Goal: Task Accomplishment & Management: Manage account settings

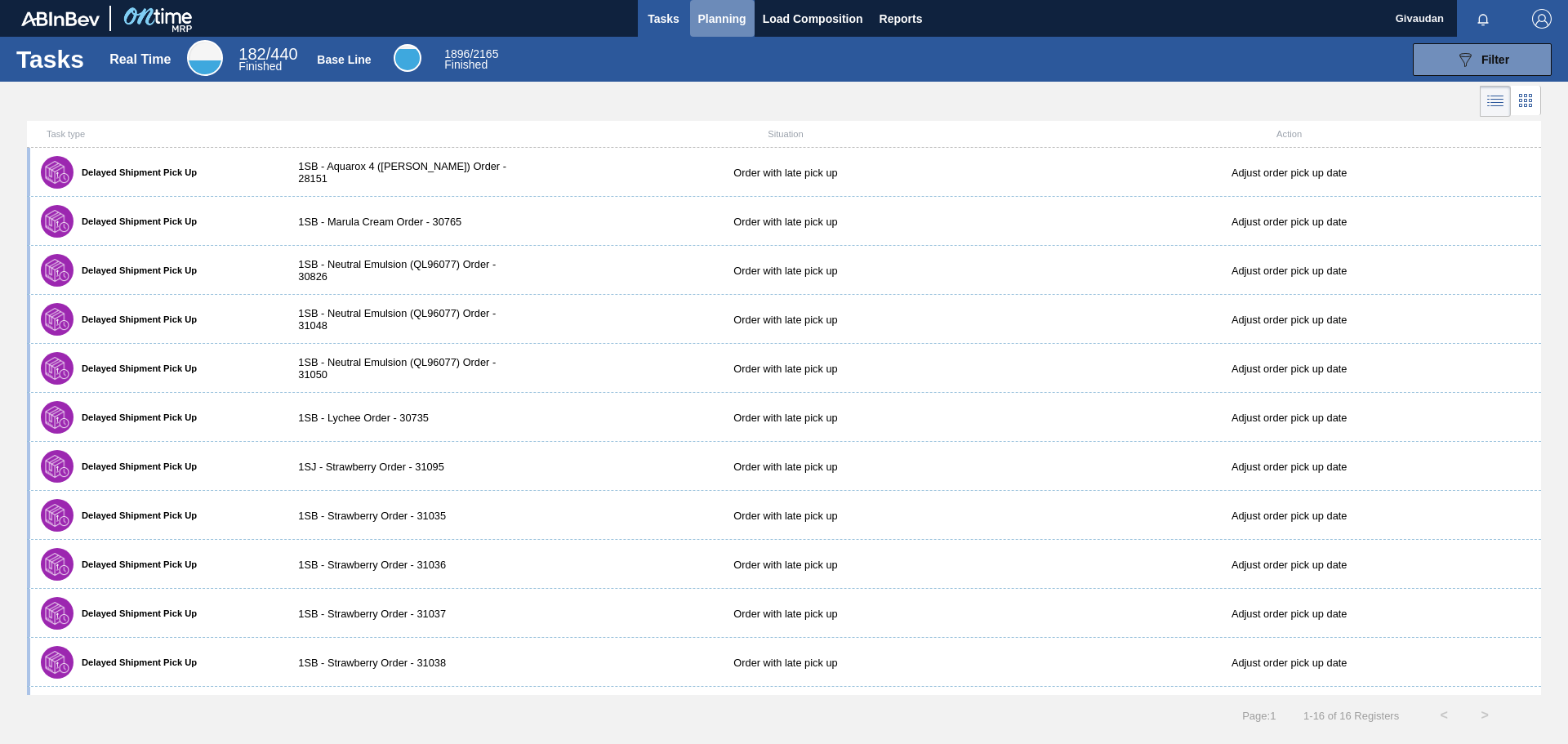
click at [713, 10] on span "Planning" at bounding box center [722, 18] width 48 height 20
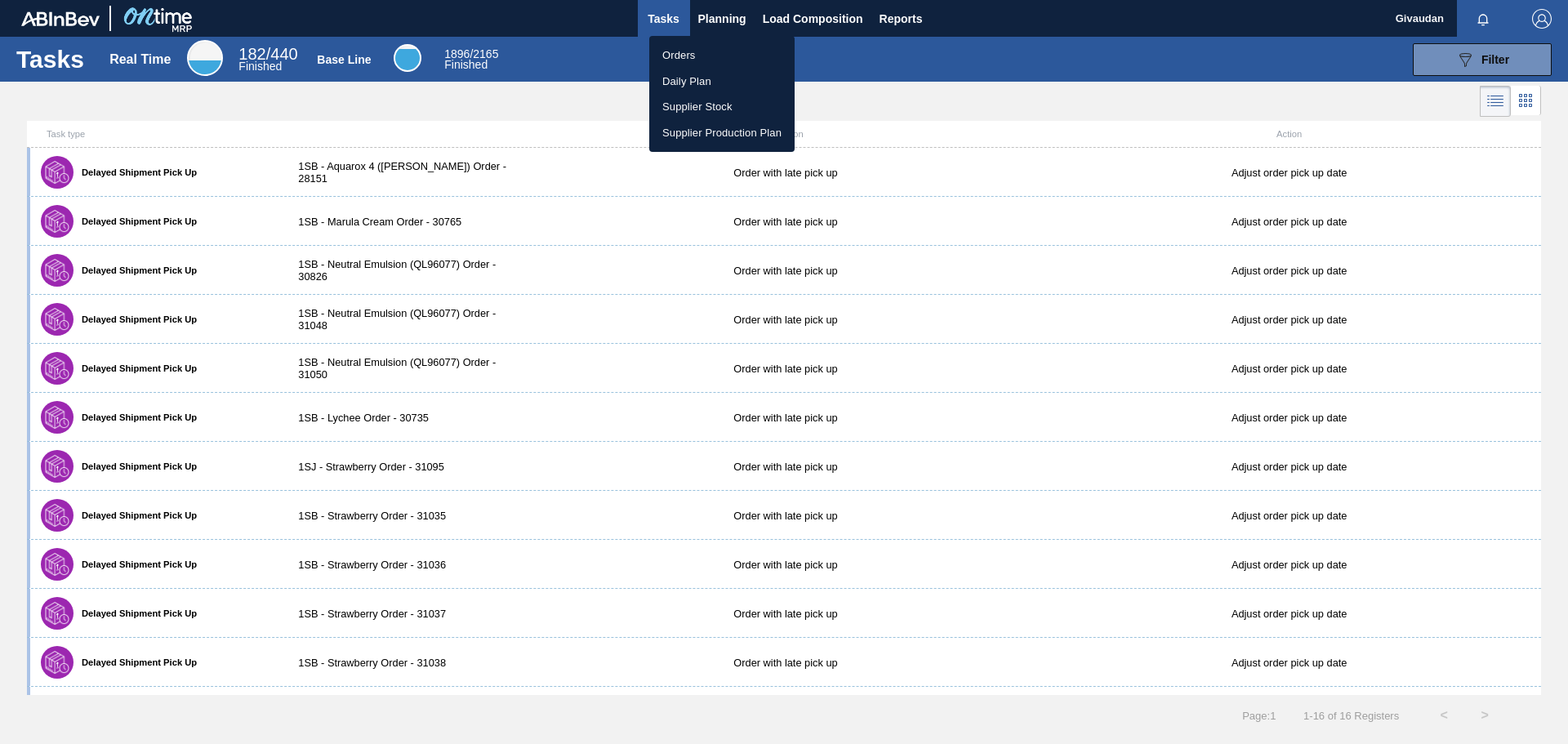
click at [684, 42] on ul "Orders Daily Plan Supplier Stock Supplier Production Plan" at bounding box center [721, 94] width 145 height 116
click at [674, 48] on li "Orders" at bounding box center [721, 56] width 145 height 26
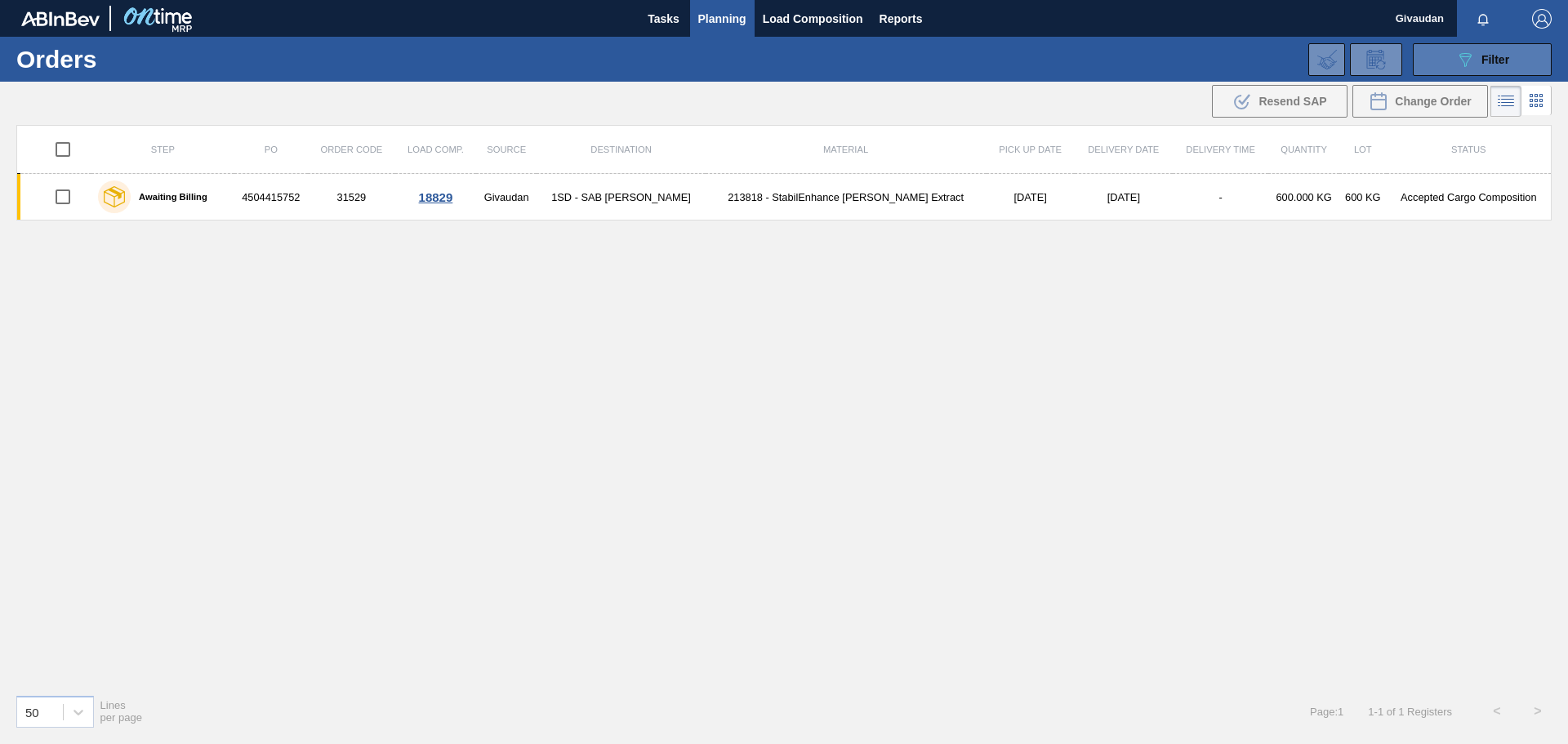
click at [1482, 62] on span "Filter" at bounding box center [1495, 59] width 27 height 13
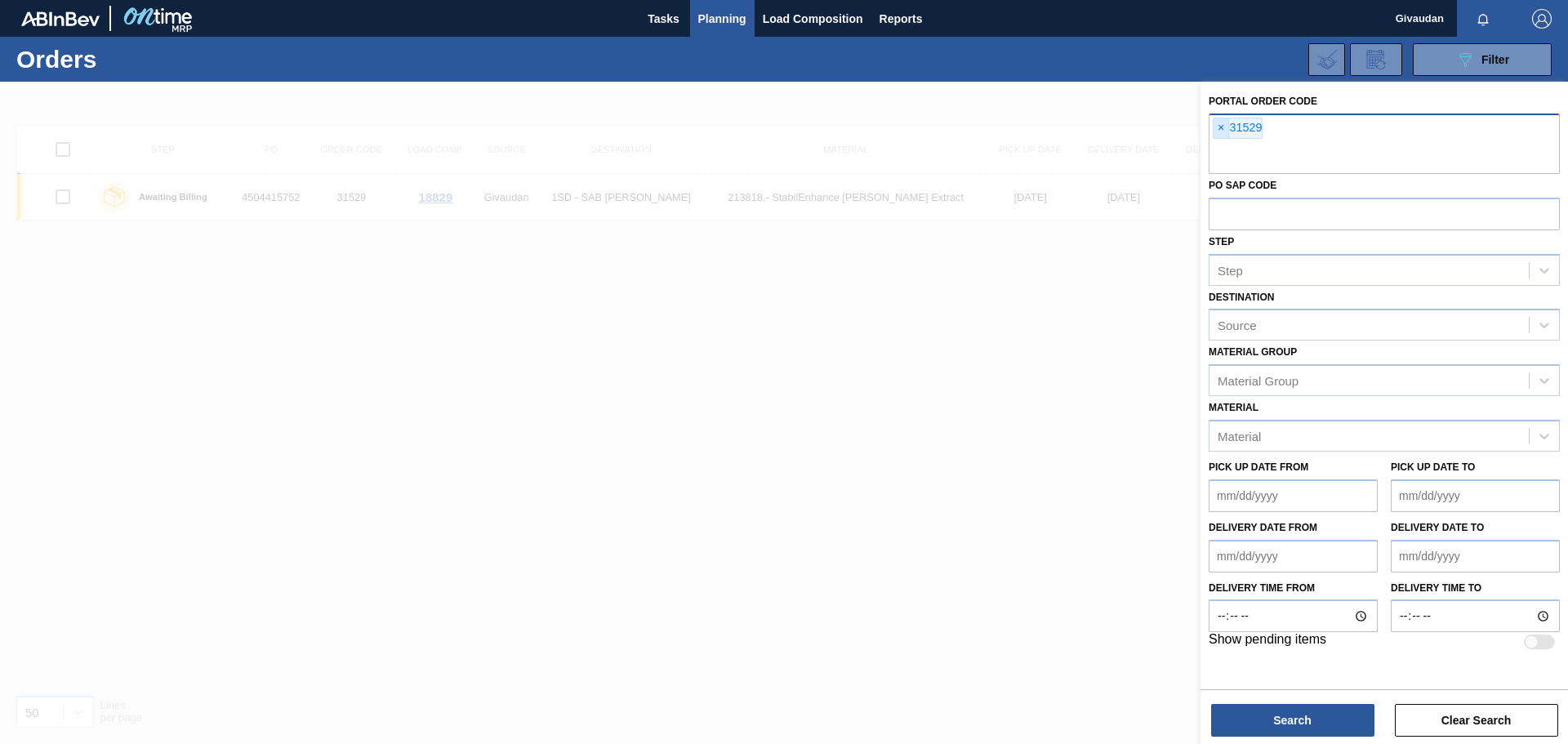
click at [1220, 127] on span "×" at bounding box center [1221, 128] width 15 height 20
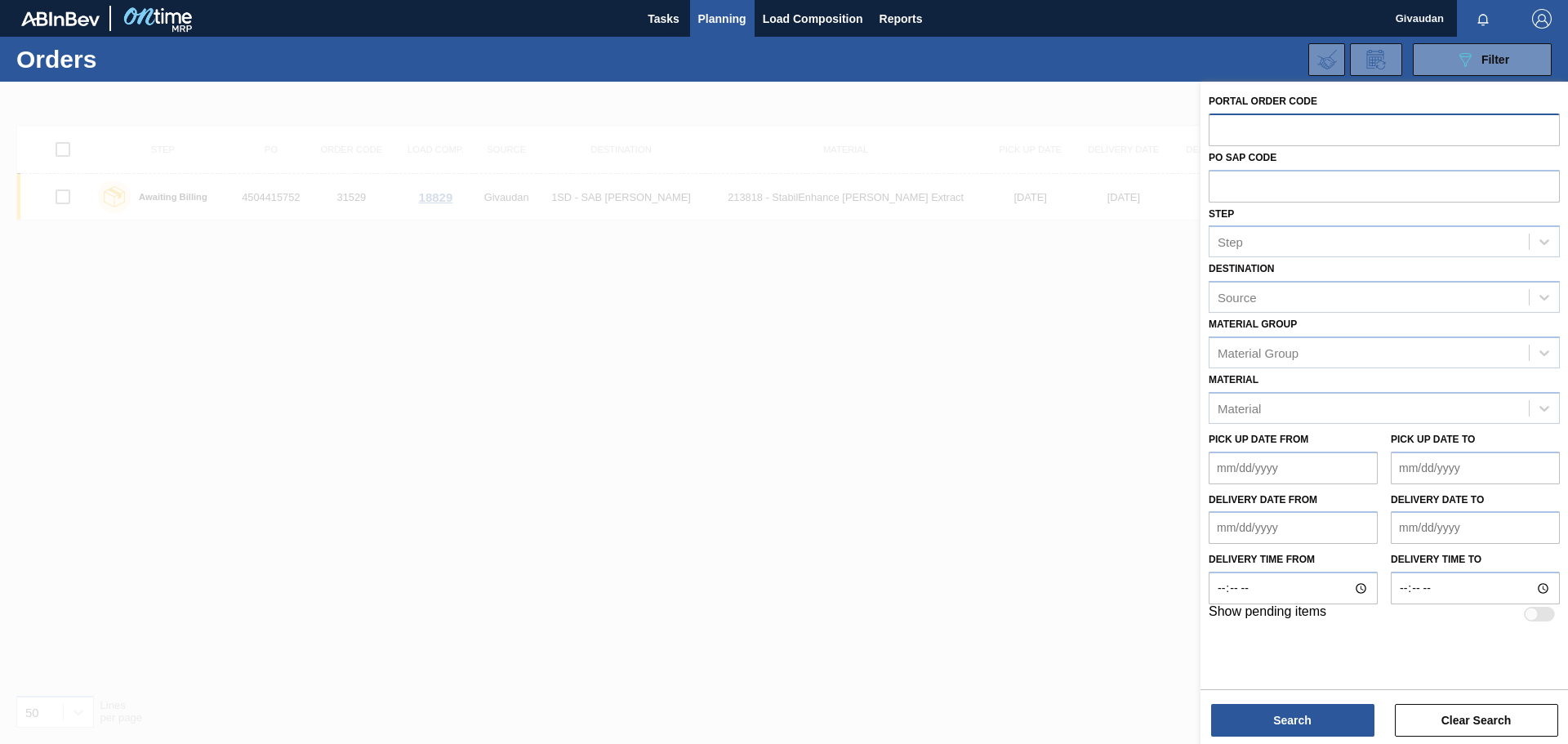
click at [1272, 131] on input "text" at bounding box center [1384, 129] width 351 height 31
type input "31534"
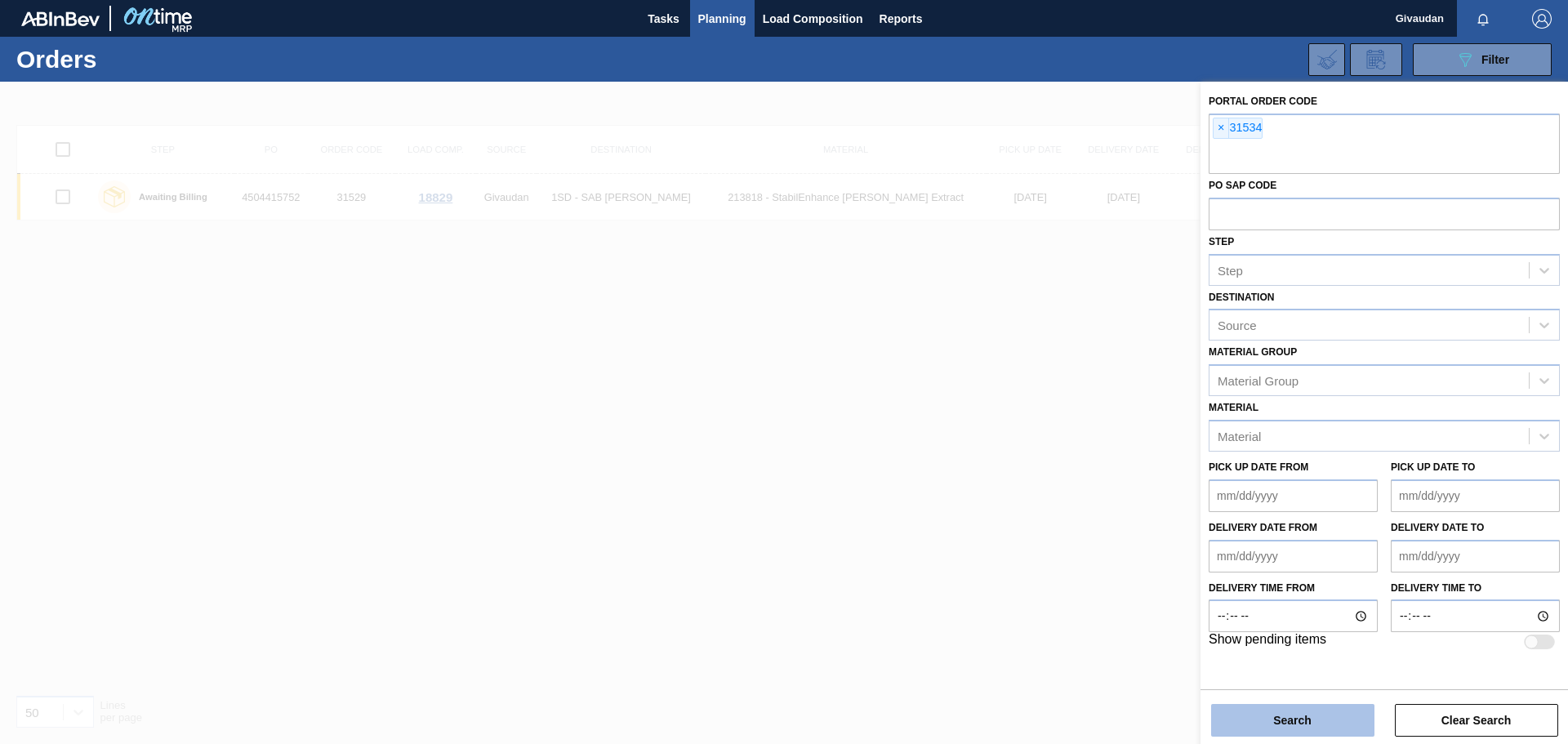
click at [1264, 723] on button "Search" at bounding box center [1293, 721] width 163 height 33
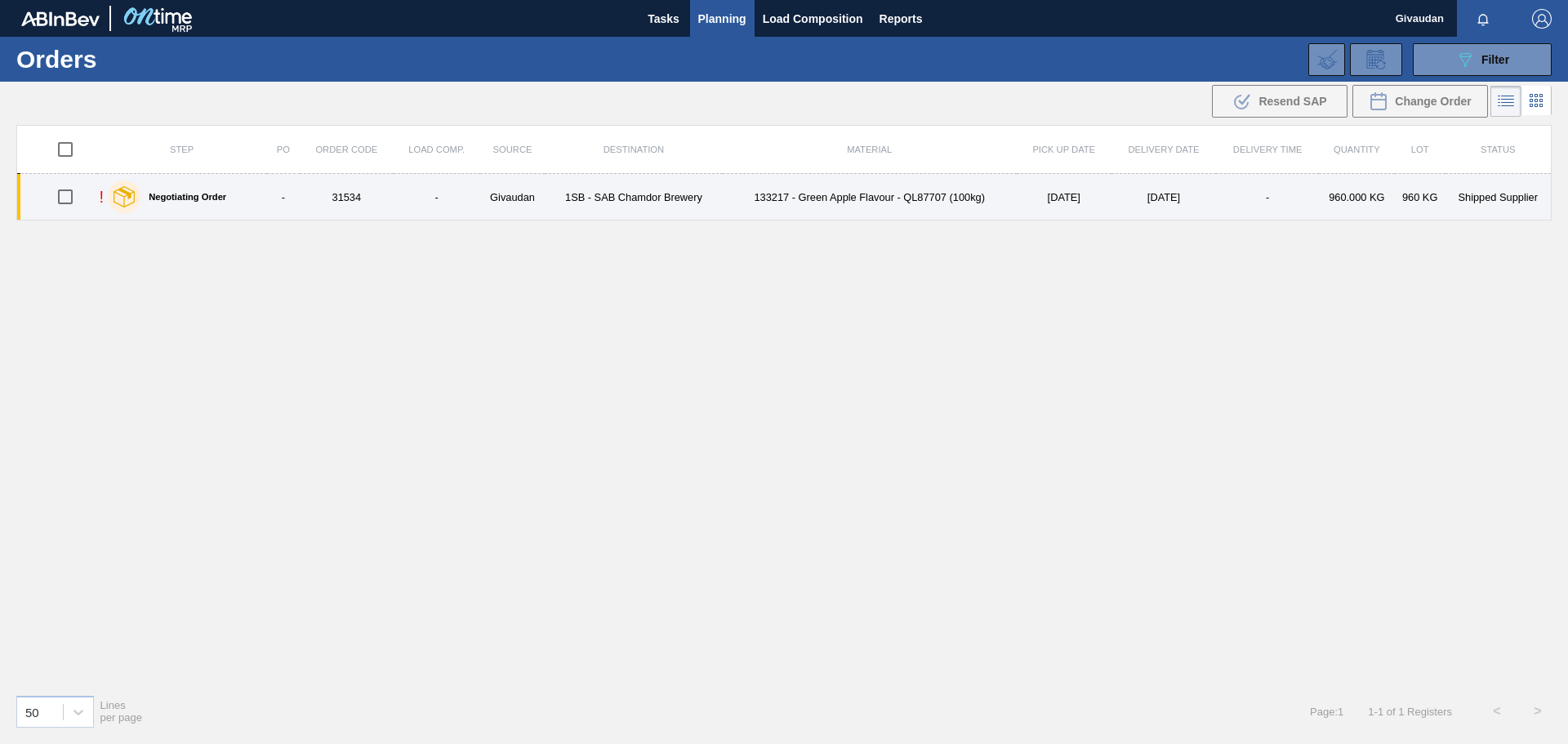
click at [607, 203] on td "1SB - SAB Chamdor Brewery" at bounding box center [633, 197] width 178 height 46
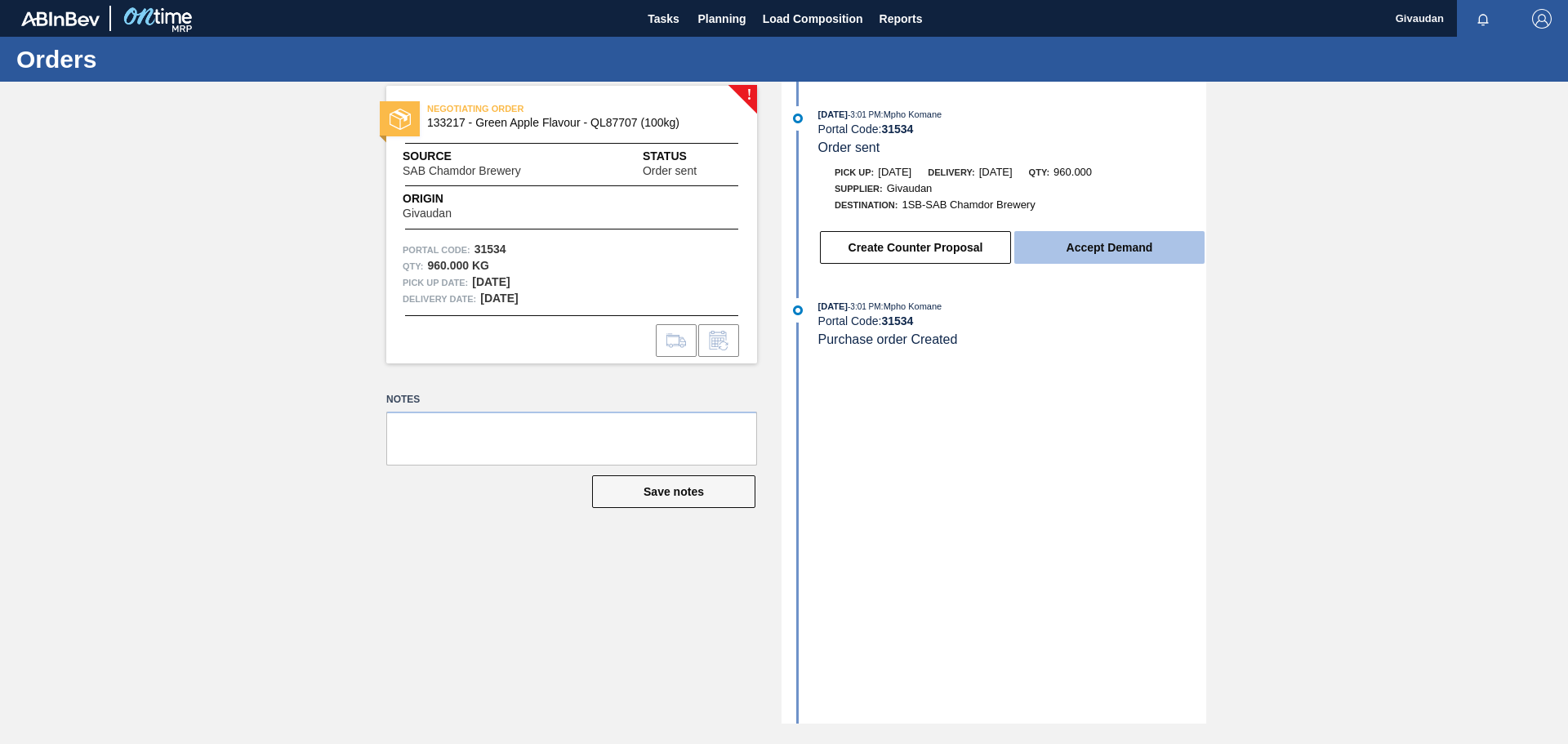
click at [1129, 250] on button "Accept Demand" at bounding box center [1110, 247] width 190 height 33
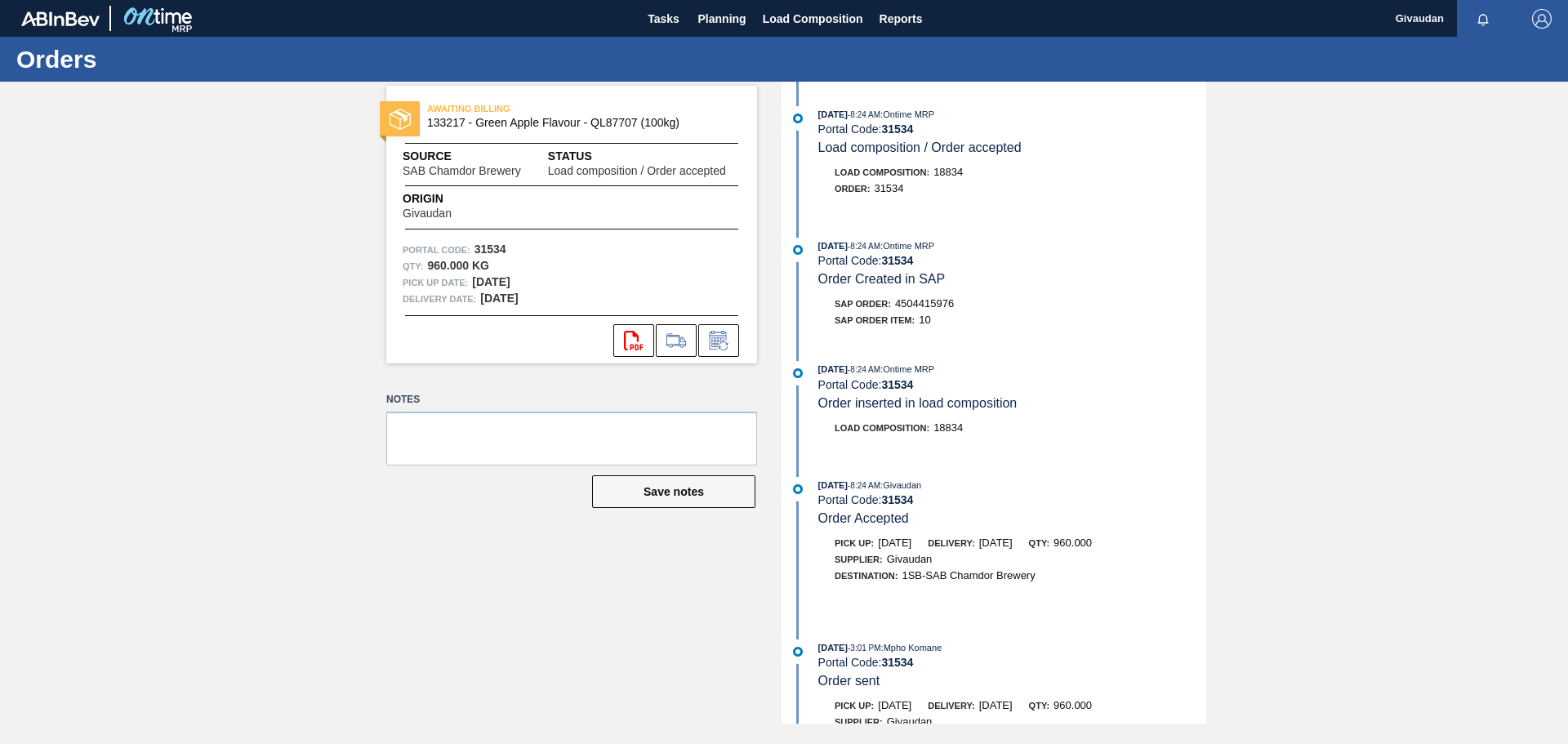
click at [946, 160] on div "[DATE] 8:24 AM : Ontime MRP Portal Code: 31534 Load composition / Order accepte…" at bounding box center [996, 160] width 420 height 107
click at [909, 167] on span "Load Composition :" at bounding box center [882, 172] width 94 height 9
click at [811, 16] on span "Load Composition" at bounding box center [812, 18] width 100 height 20
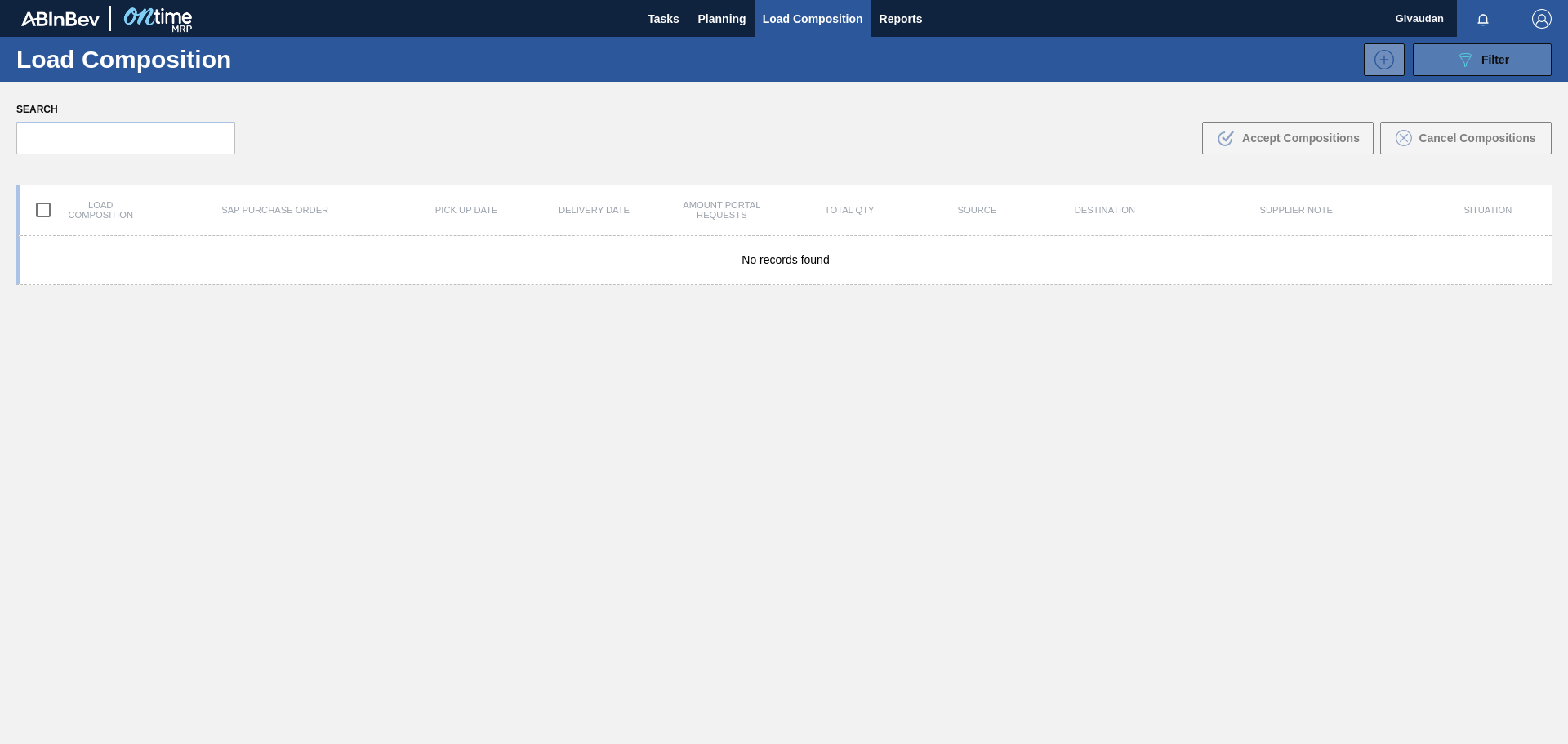
click at [1471, 60] on icon "089F7B8B-B2A5-4AFE-B5C0-19BA573D28AC" at bounding box center [1465, 59] width 20 height 20
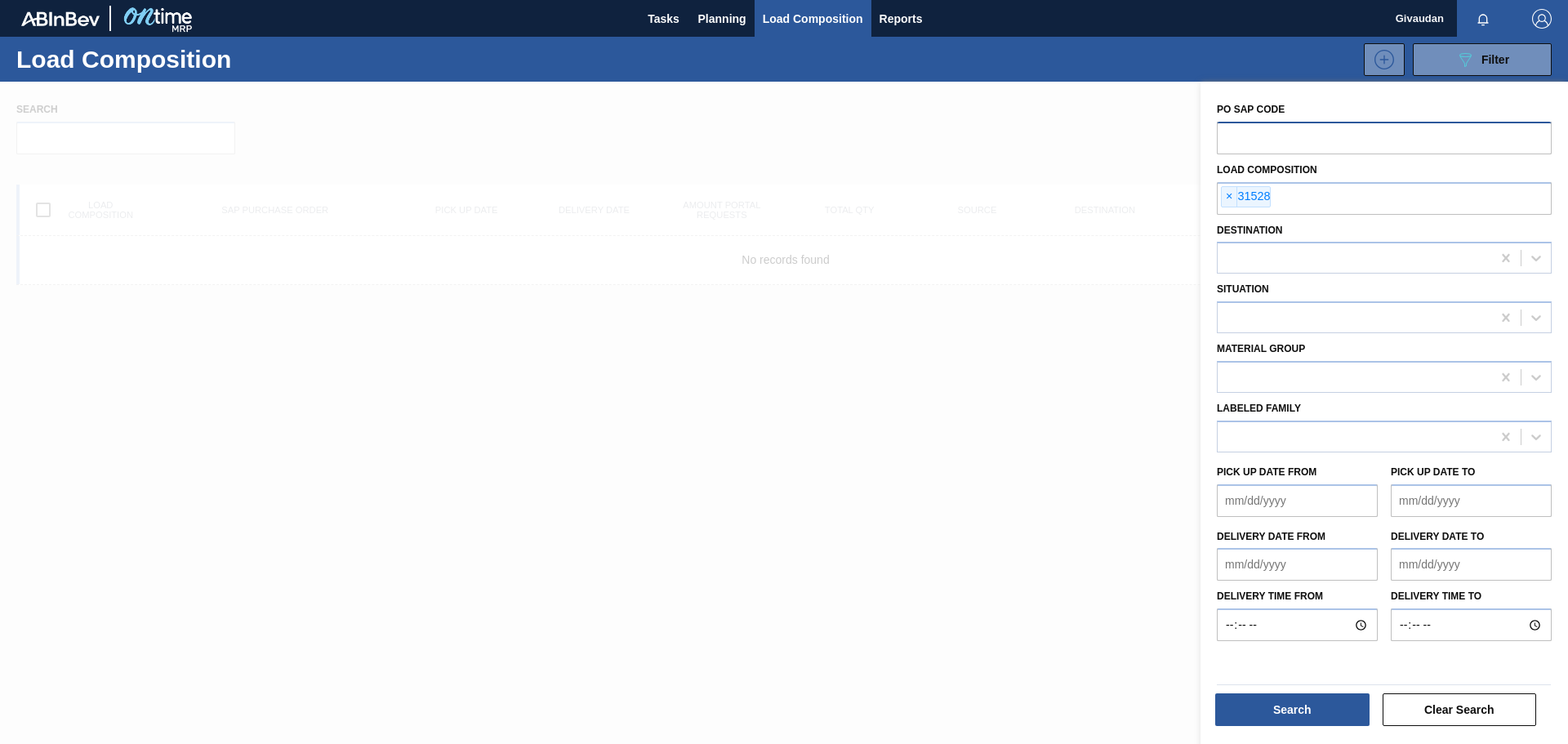
click at [1287, 131] on input "text" at bounding box center [1384, 137] width 335 height 31
click at [1233, 199] on span "×" at bounding box center [1230, 197] width 15 height 20
click at [1261, 135] on input "text" at bounding box center [1384, 137] width 335 height 31
type input "31534"
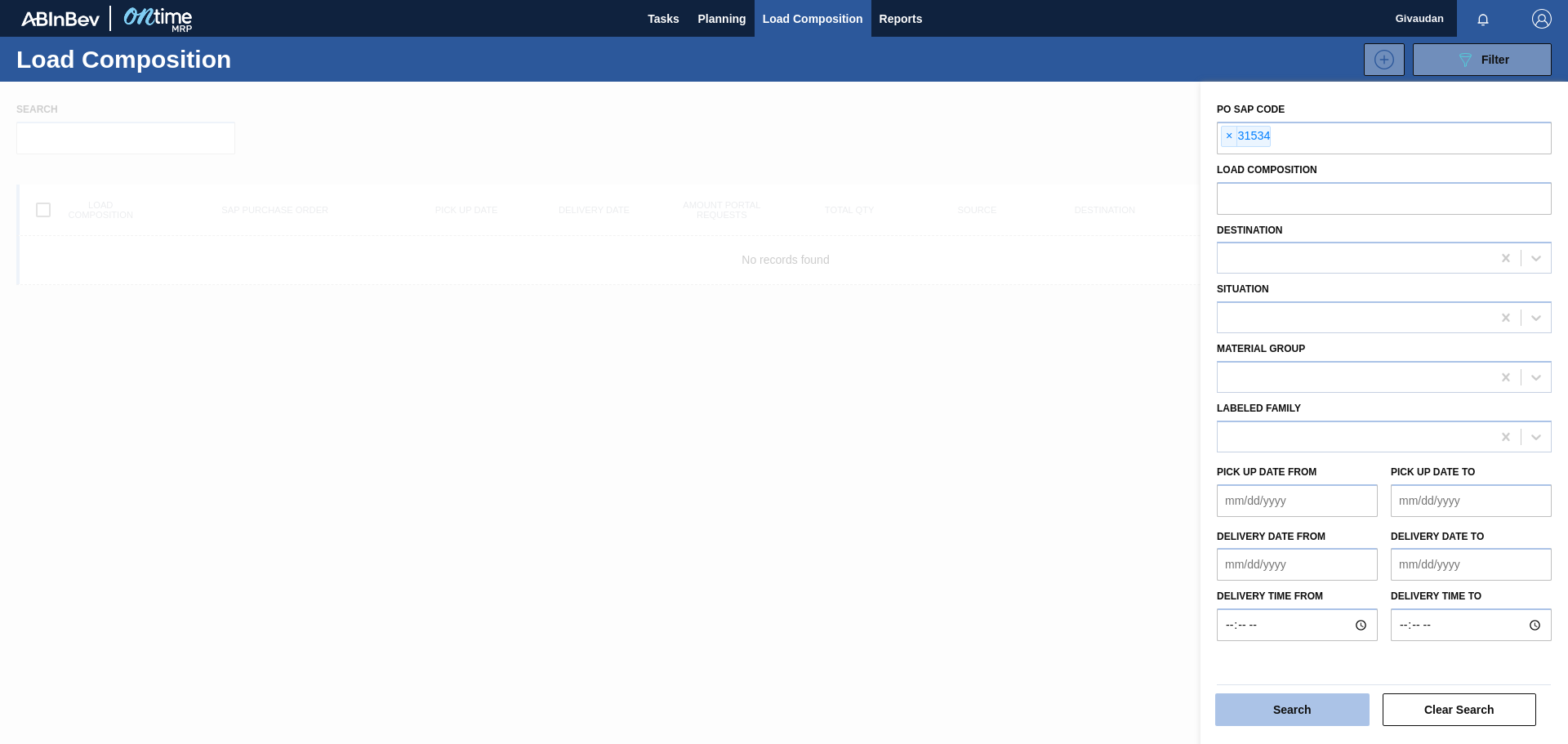
click at [1294, 710] on button "Search" at bounding box center [1293, 710] width 154 height 33
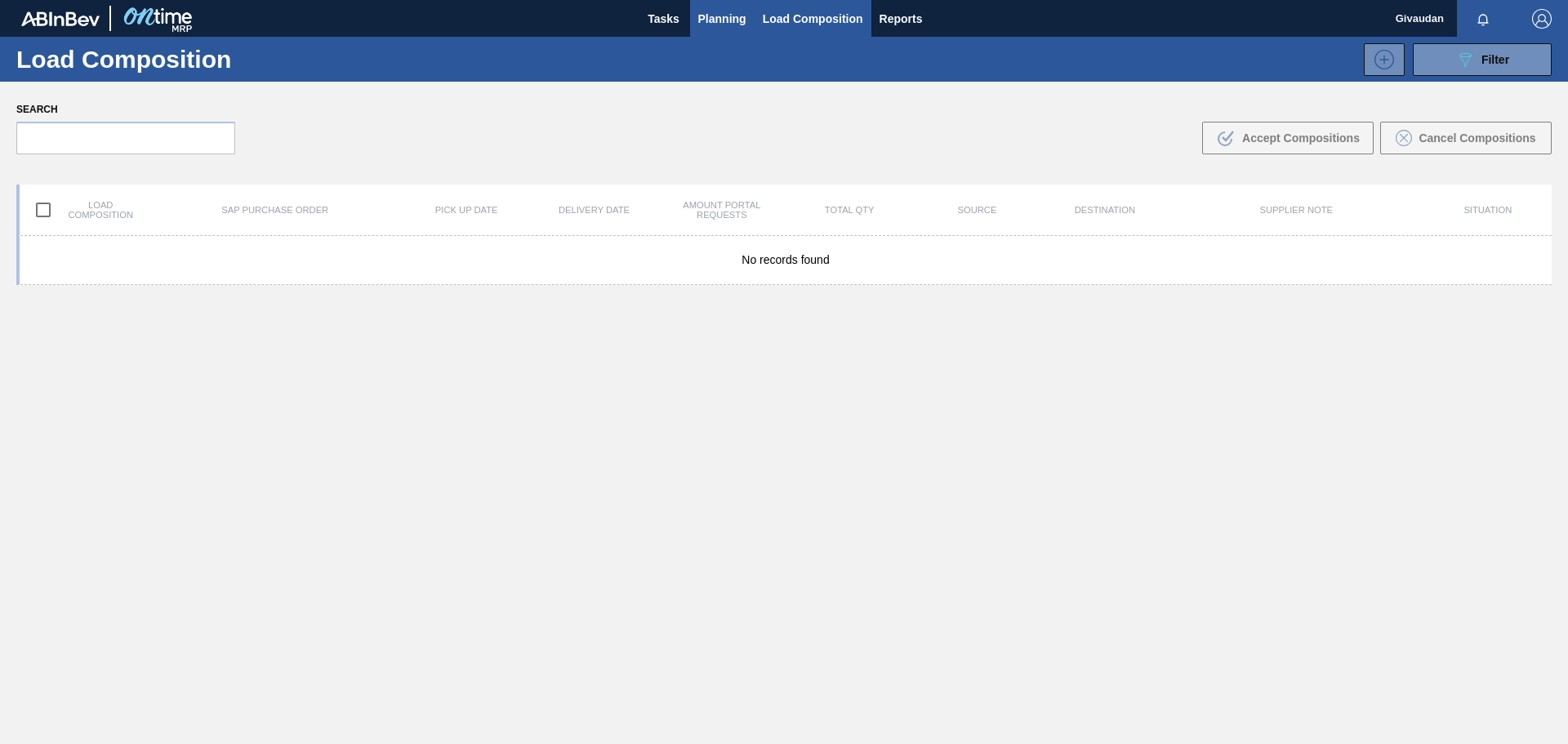
click at [727, 10] on span "Planning" at bounding box center [722, 18] width 48 height 20
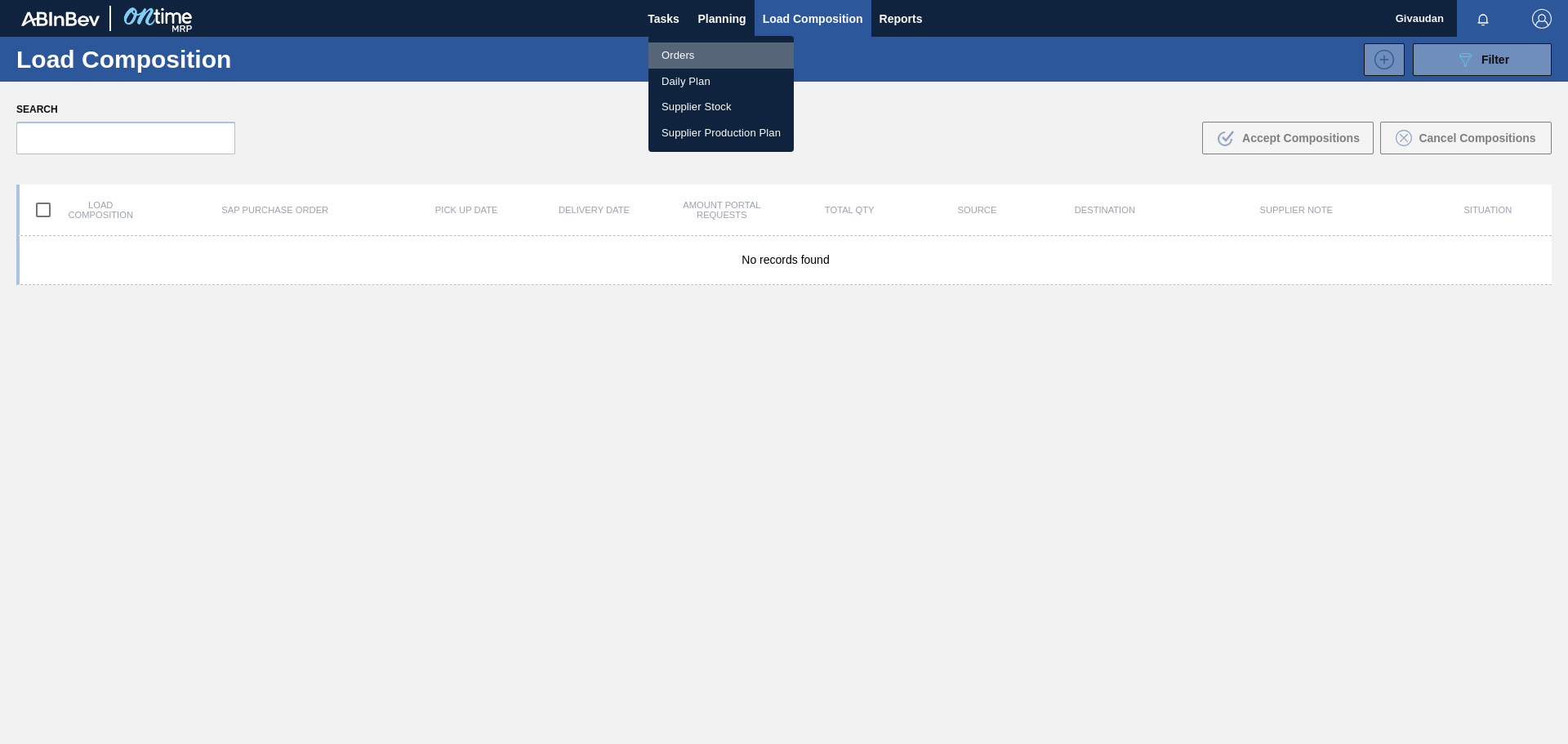
click at [716, 57] on li "Orders" at bounding box center [721, 56] width 145 height 26
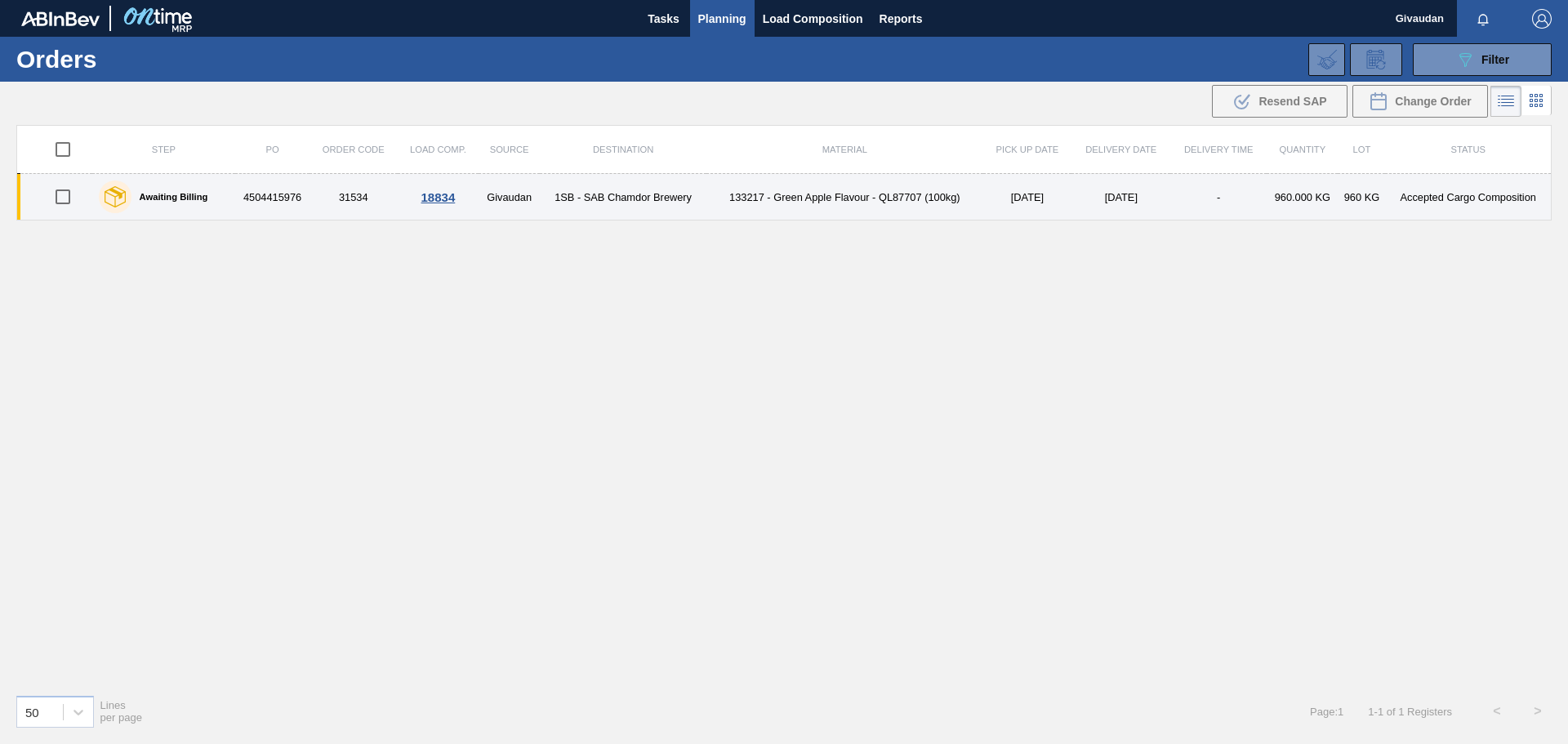
click at [525, 198] on td "Givaudan" at bounding box center [509, 197] width 61 height 46
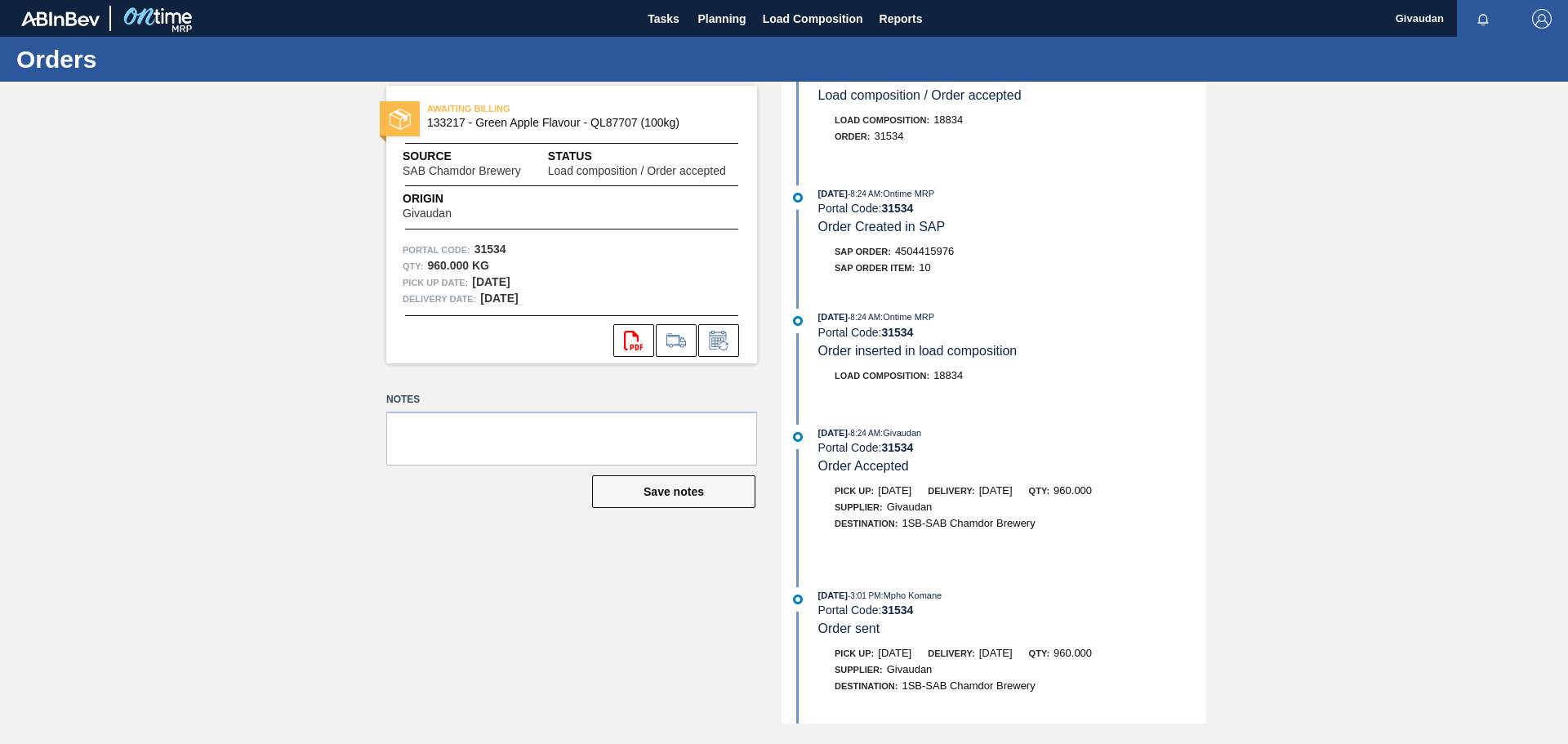
scroll to position [130, 0]
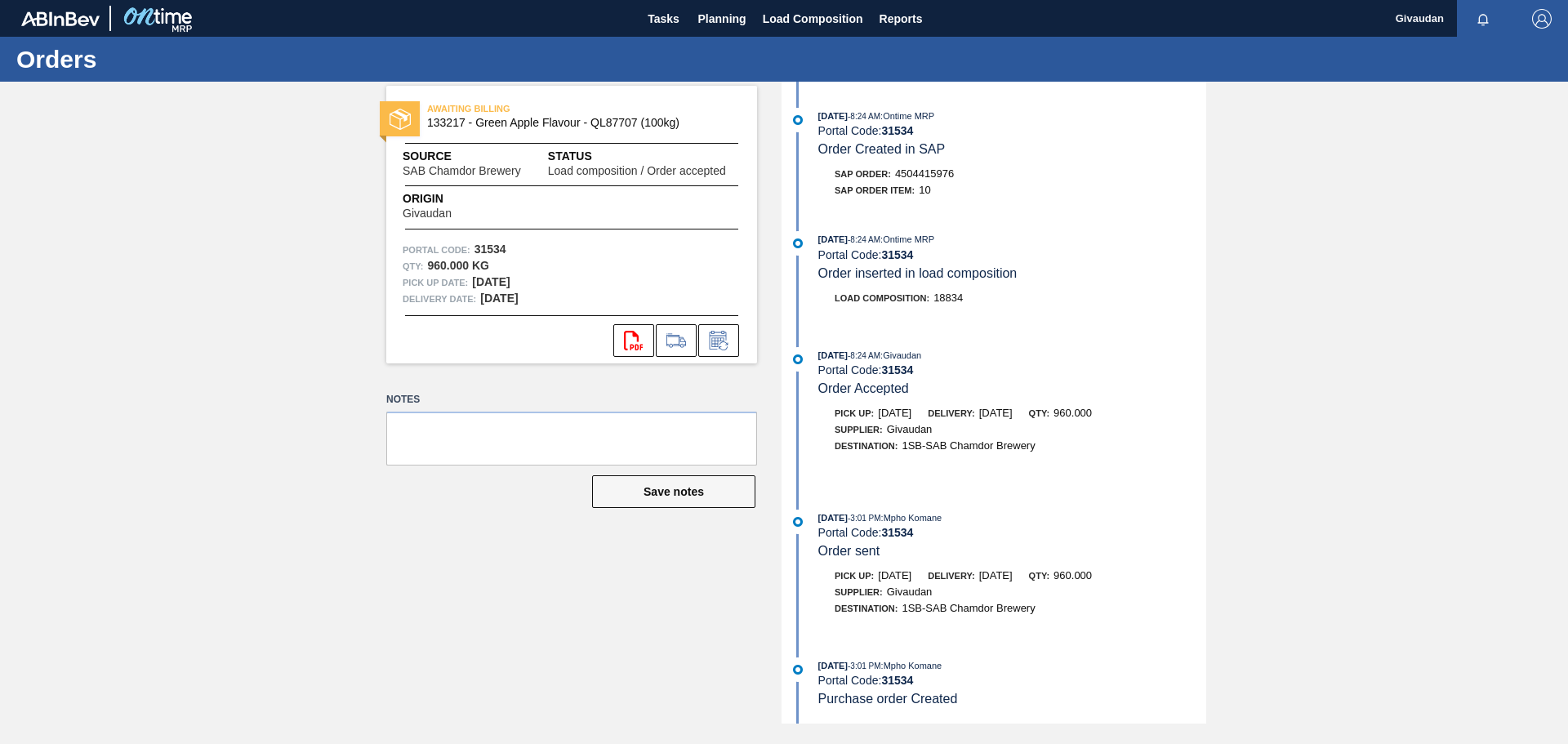
click at [908, 679] on strong "31534" at bounding box center [896, 680] width 32 height 13
click at [943, 681] on div "Portal Code: 31534" at bounding box center [1012, 680] width 388 height 13
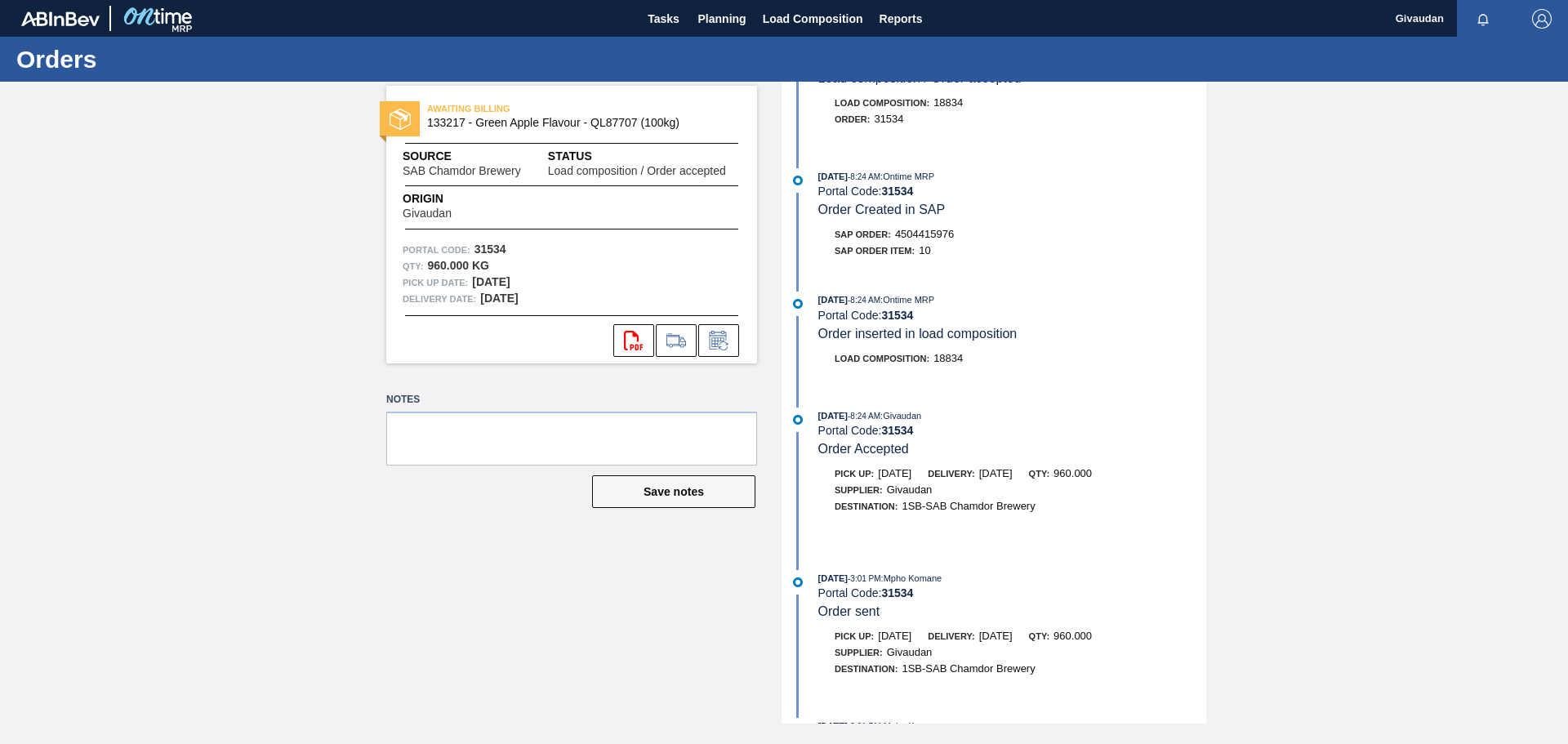
scroll to position [0, 0]
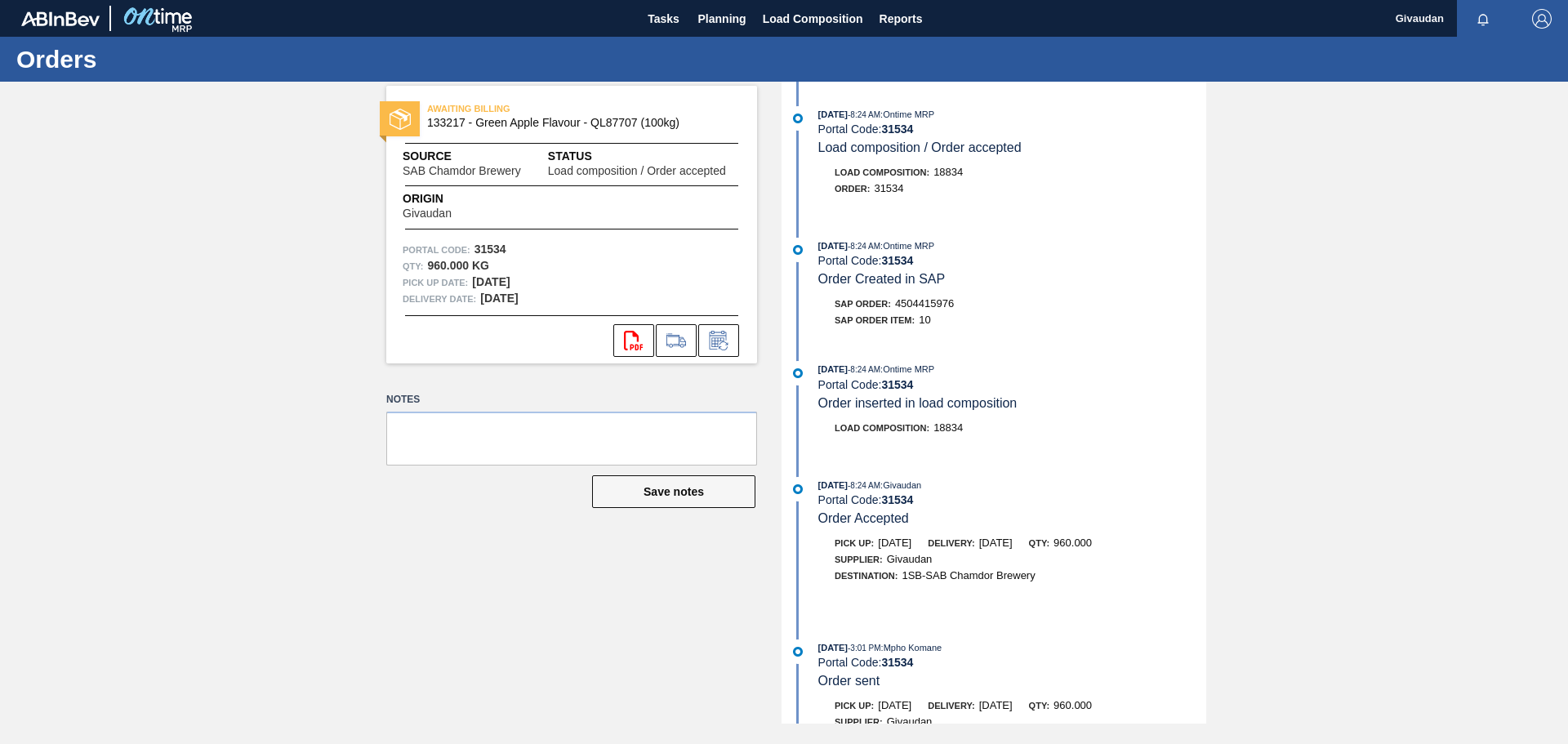
click at [905, 128] on strong "31534" at bounding box center [896, 129] width 32 height 13
click at [799, 12] on span "Load Composition" at bounding box center [812, 18] width 100 height 20
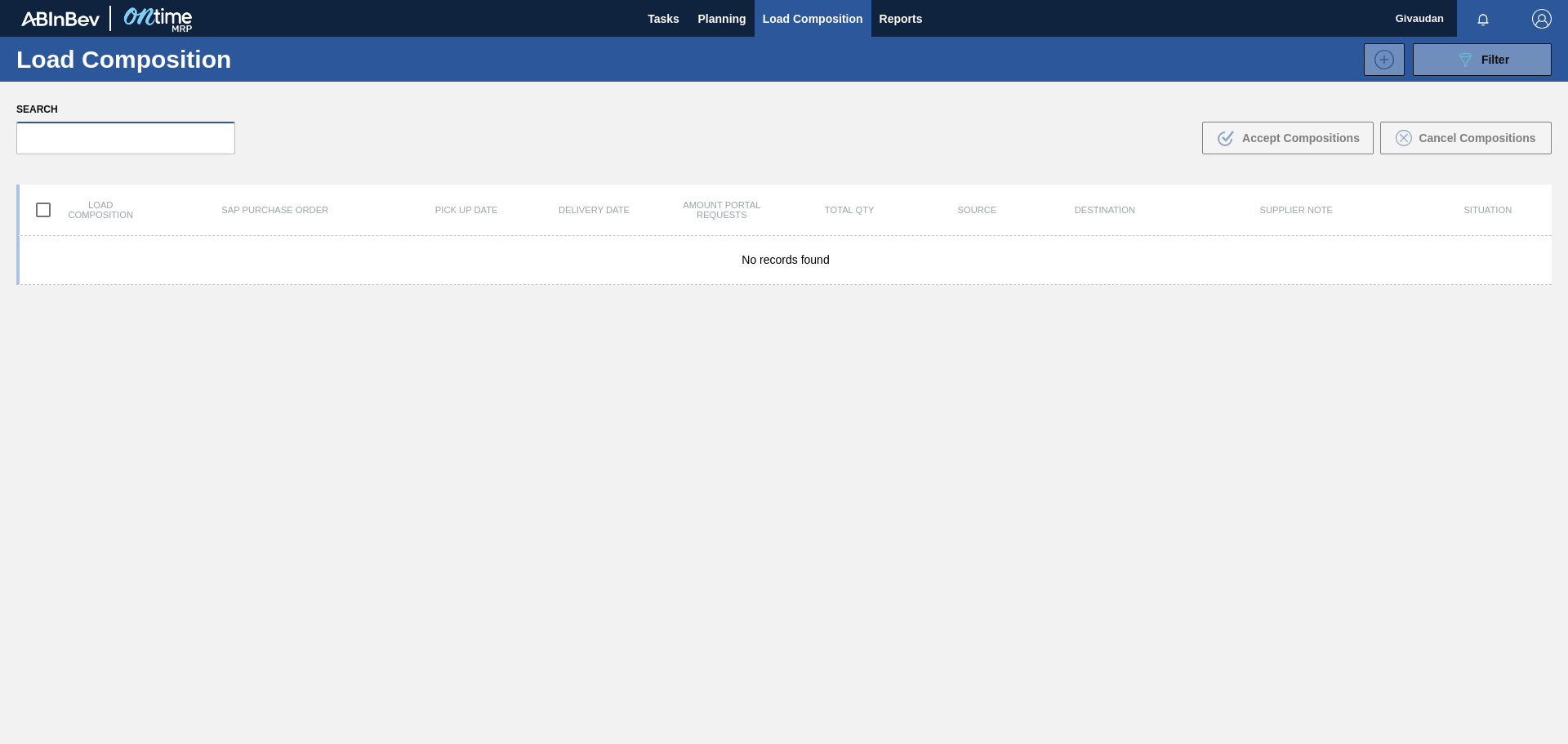
click at [159, 136] on input "text" at bounding box center [125, 138] width 219 height 33
type input "31534"
click at [112, 140] on input "31534" at bounding box center [125, 138] width 219 height 33
click at [109, 141] on input "31534" at bounding box center [125, 138] width 219 height 33
click at [1495, 60] on span "Filter" at bounding box center [1495, 59] width 27 height 13
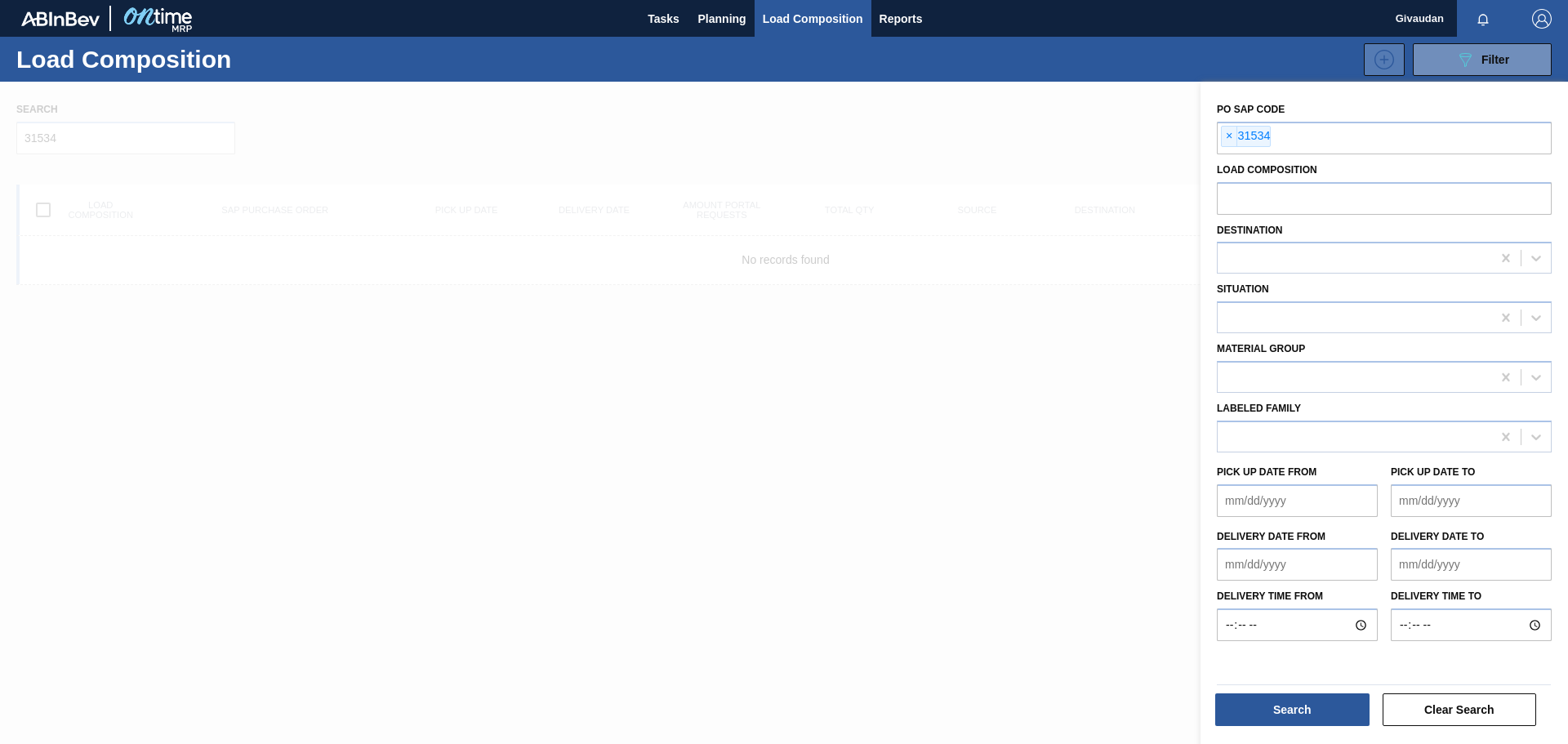
click at [1386, 50] on icon at bounding box center [1384, 59] width 26 height 20
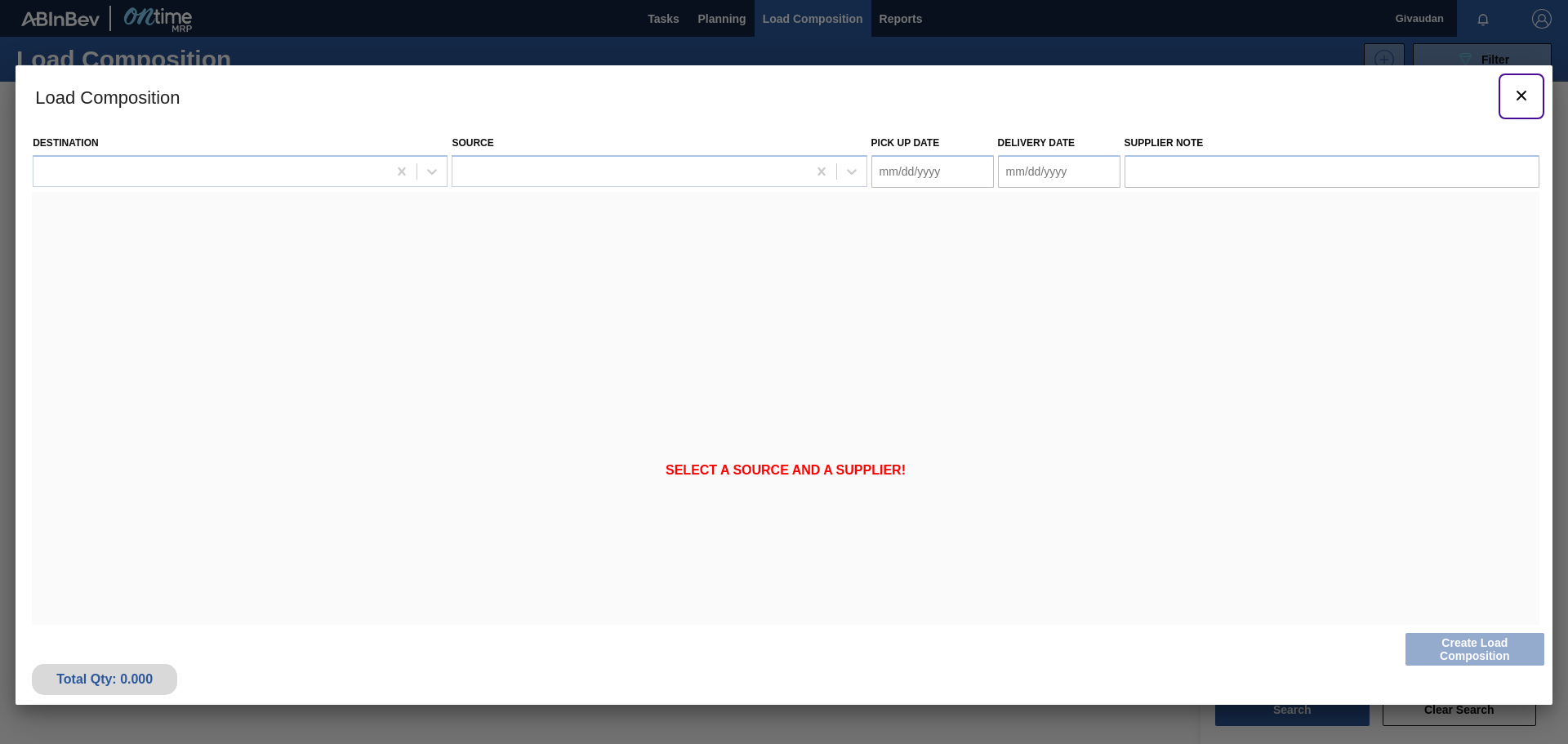
drag, startPoint x: 1514, startPoint y: 110, endPoint x: 1185, endPoint y: 148, distance: 331.2
click at [1239, 155] on div "Load Composition Destination Source Pick up Date Delivery Date Supplier Note Se…" at bounding box center [784, 385] width 1537 height 640
click at [1176, 170] on input "Supplier Note" at bounding box center [1332, 172] width 415 height 33
click at [909, 178] on Date "Pick up Date" at bounding box center [932, 172] width 123 height 33
click at [658, 177] on div at bounding box center [630, 172] width 353 height 24
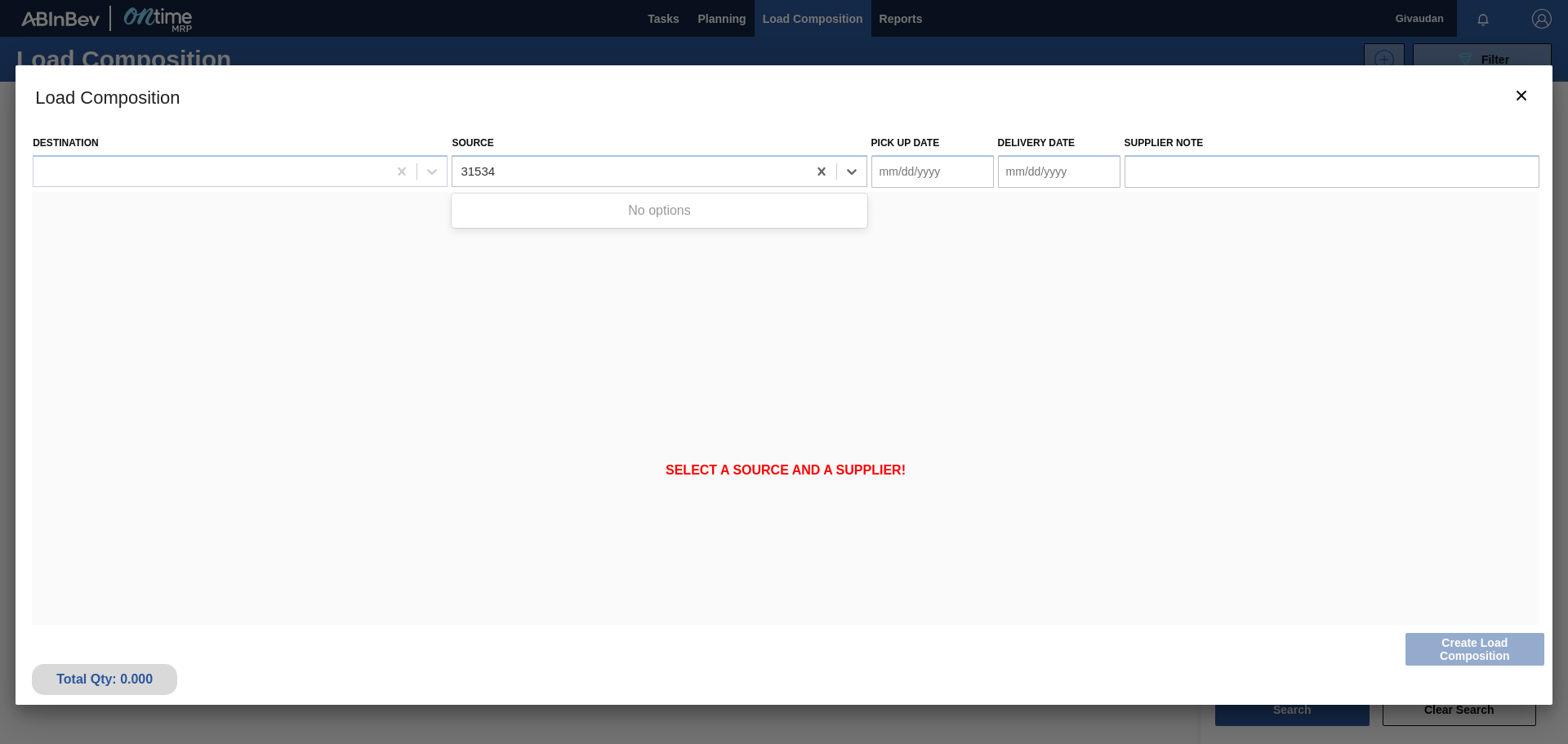
type input "31534"
click at [847, 163] on icon at bounding box center [852, 171] width 16 height 16
click at [854, 168] on icon at bounding box center [852, 171] width 16 height 16
click at [931, 166] on Date "Pick up Date" at bounding box center [932, 172] width 123 height 33
click at [953, 286] on div "9" at bounding box center [944, 290] width 22 height 22
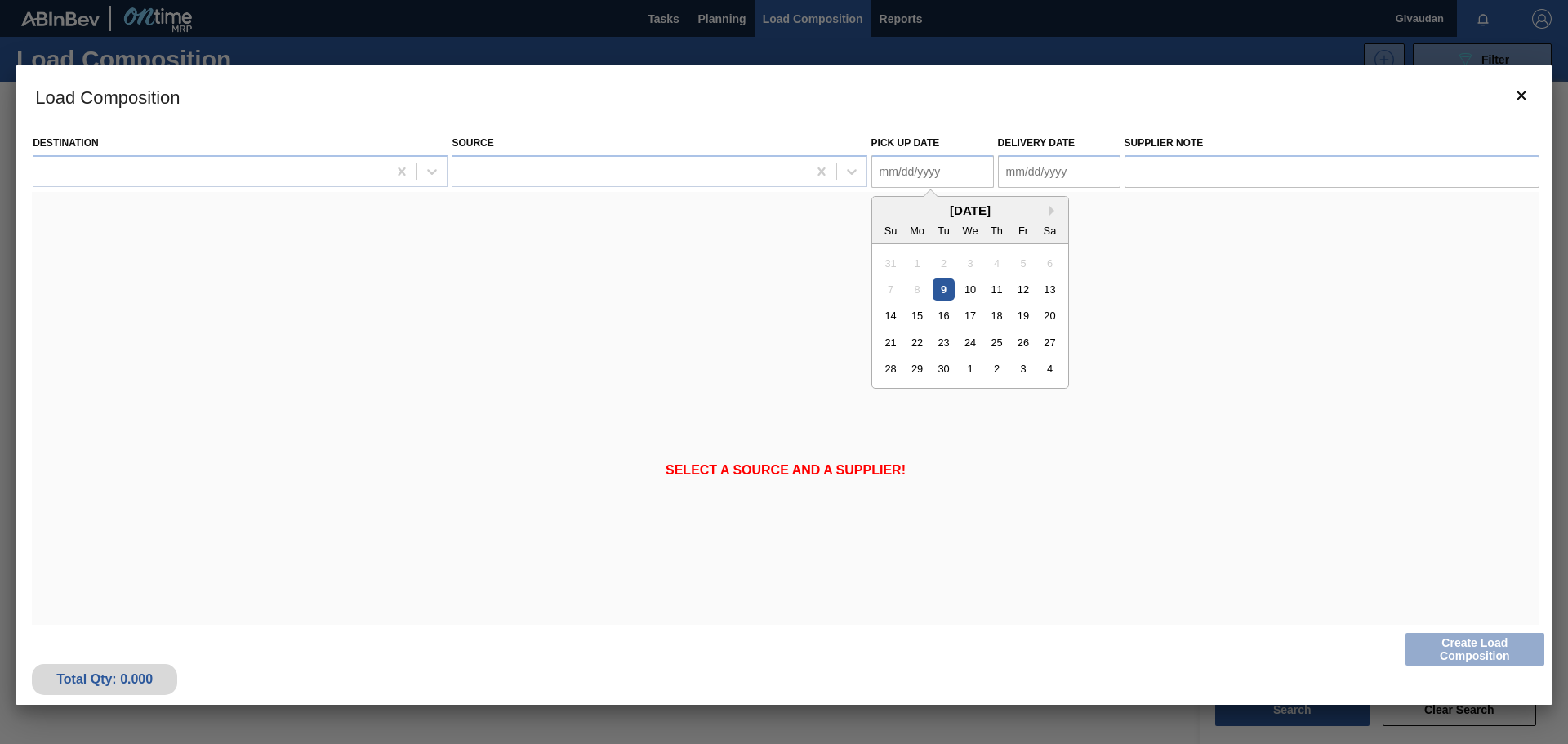
type Date "[DATE]"
click at [1520, 93] on icon "botão de ícone" at bounding box center [1522, 95] width 20 height 20
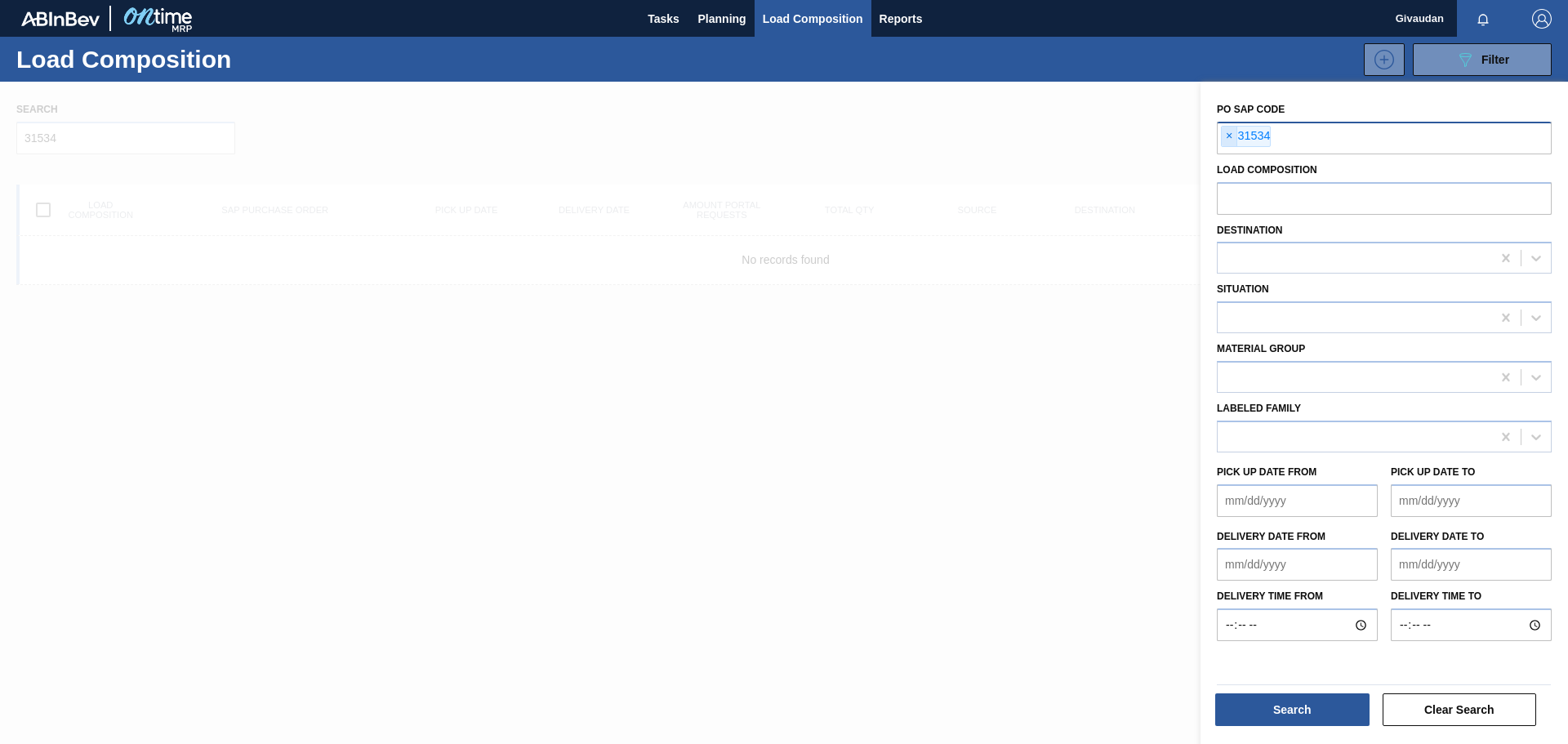
click at [1224, 138] on span "×" at bounding box center [1230, 136] width 15 height 20
click at [1455, 712] on button "Clear Search" at bounding box center [1460, 710] width 154 height 33
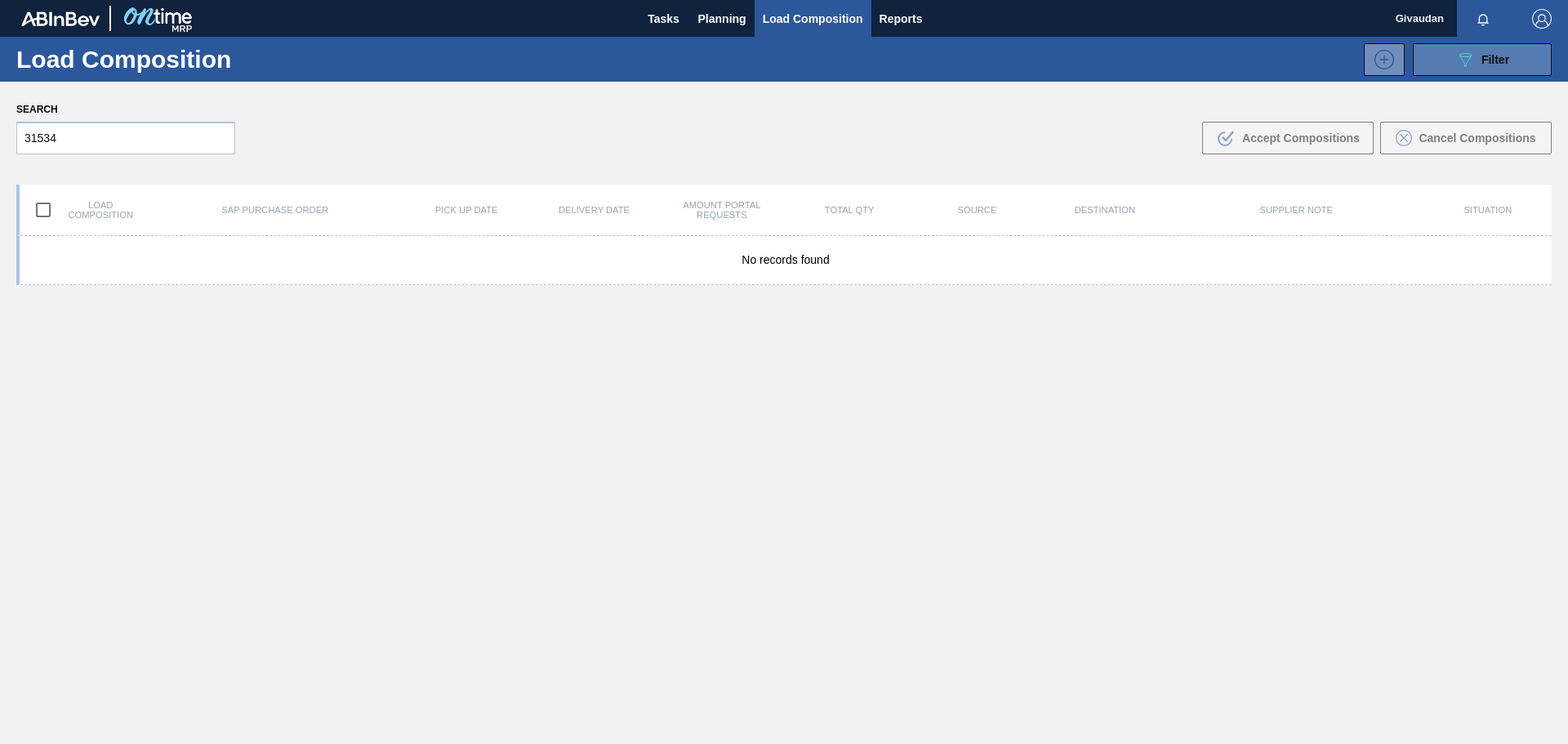
click at [1467, 57] on icon at bounding box center [1466, 60] width 12 height 14
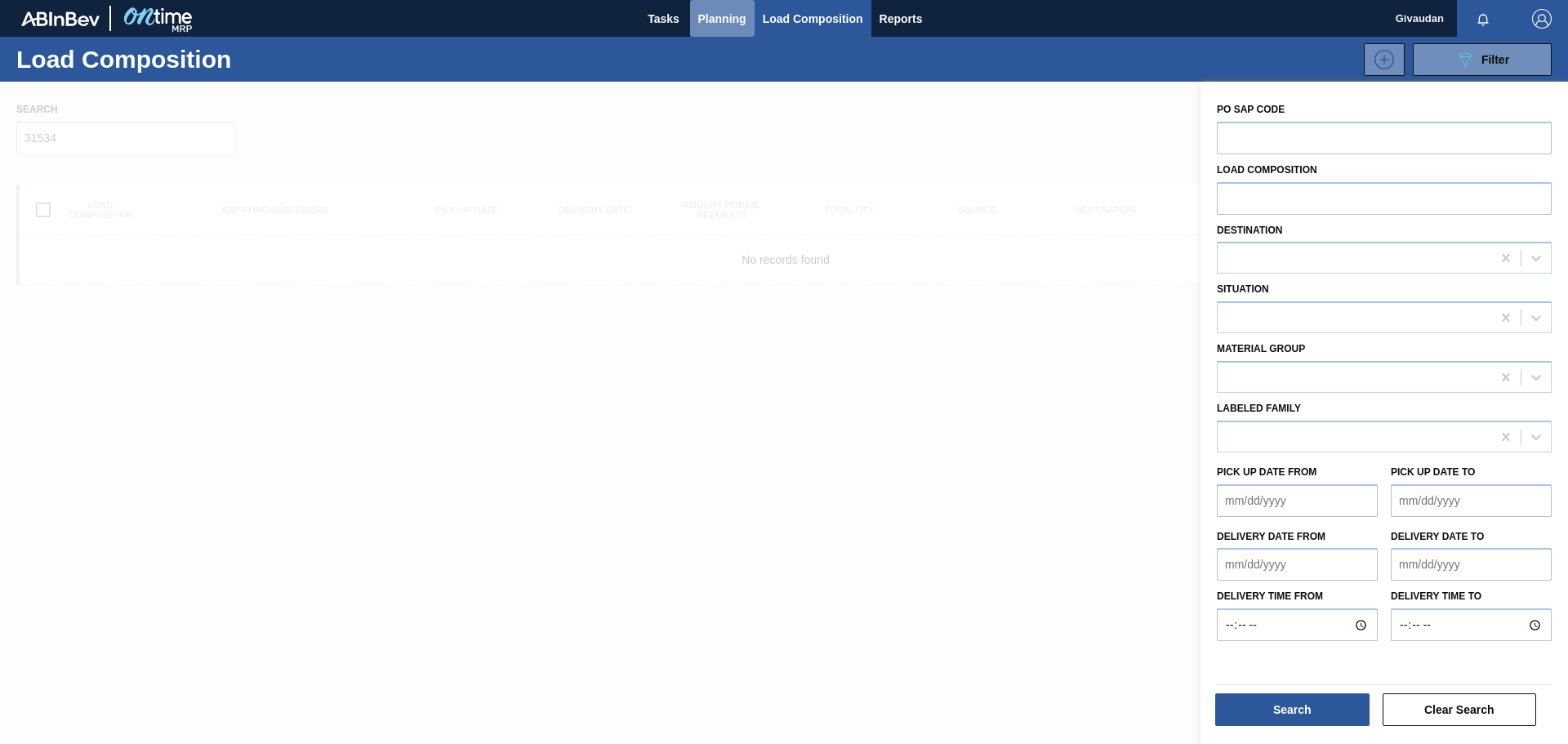
click at [692, 15] on button "Planning" at bounding box center [722, 18] width 64 height 37
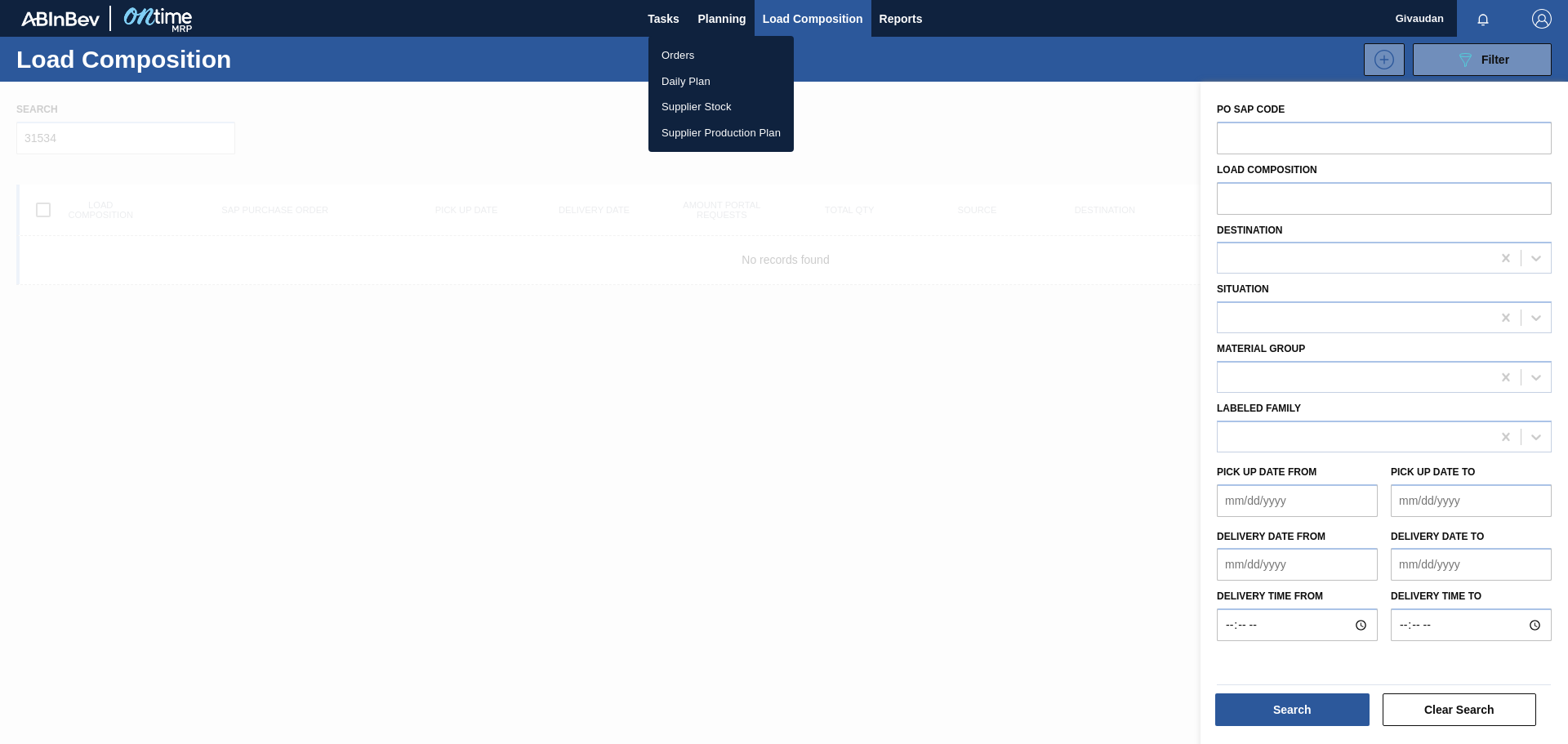
click at [691, 60] on li "Orders" at bounding box center [721, 56] width 145 height 26
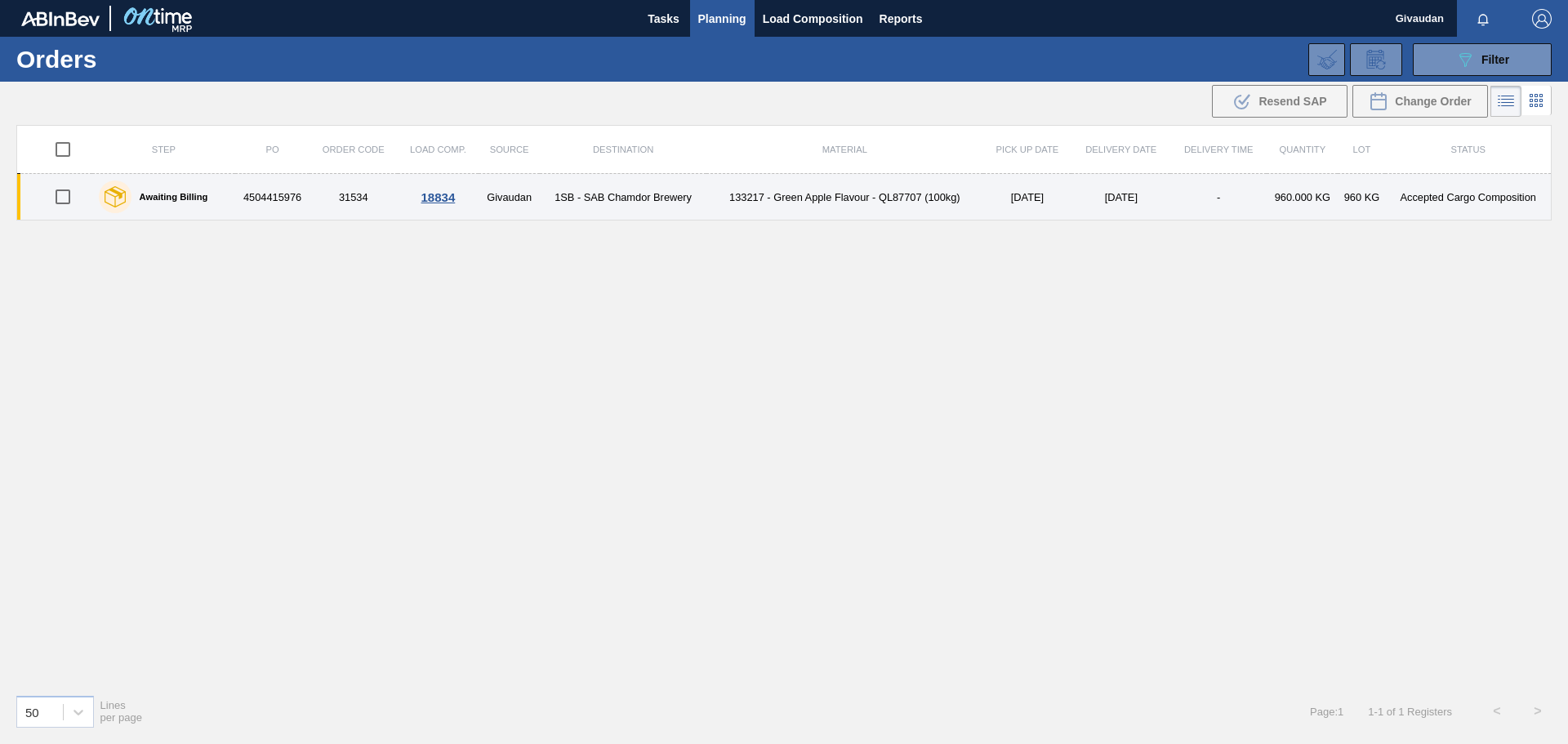
click at [62, 197] on input "checkbox" at bounding box center [63, 197] width 34 height 34
checkbox input "true"
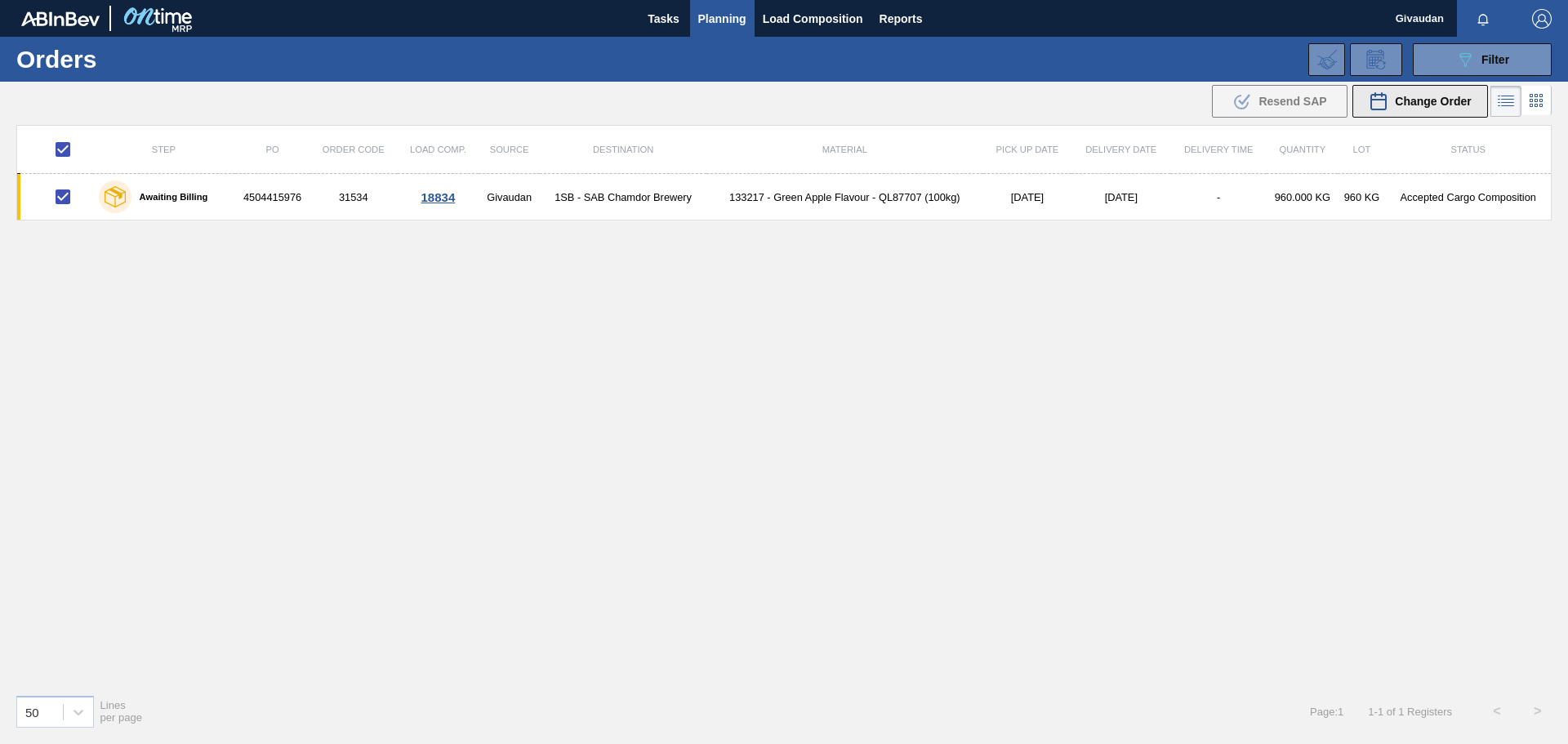
click at [1434, 104] on span "Change Order" at bounding box center [1432, 100] width 76 height 13
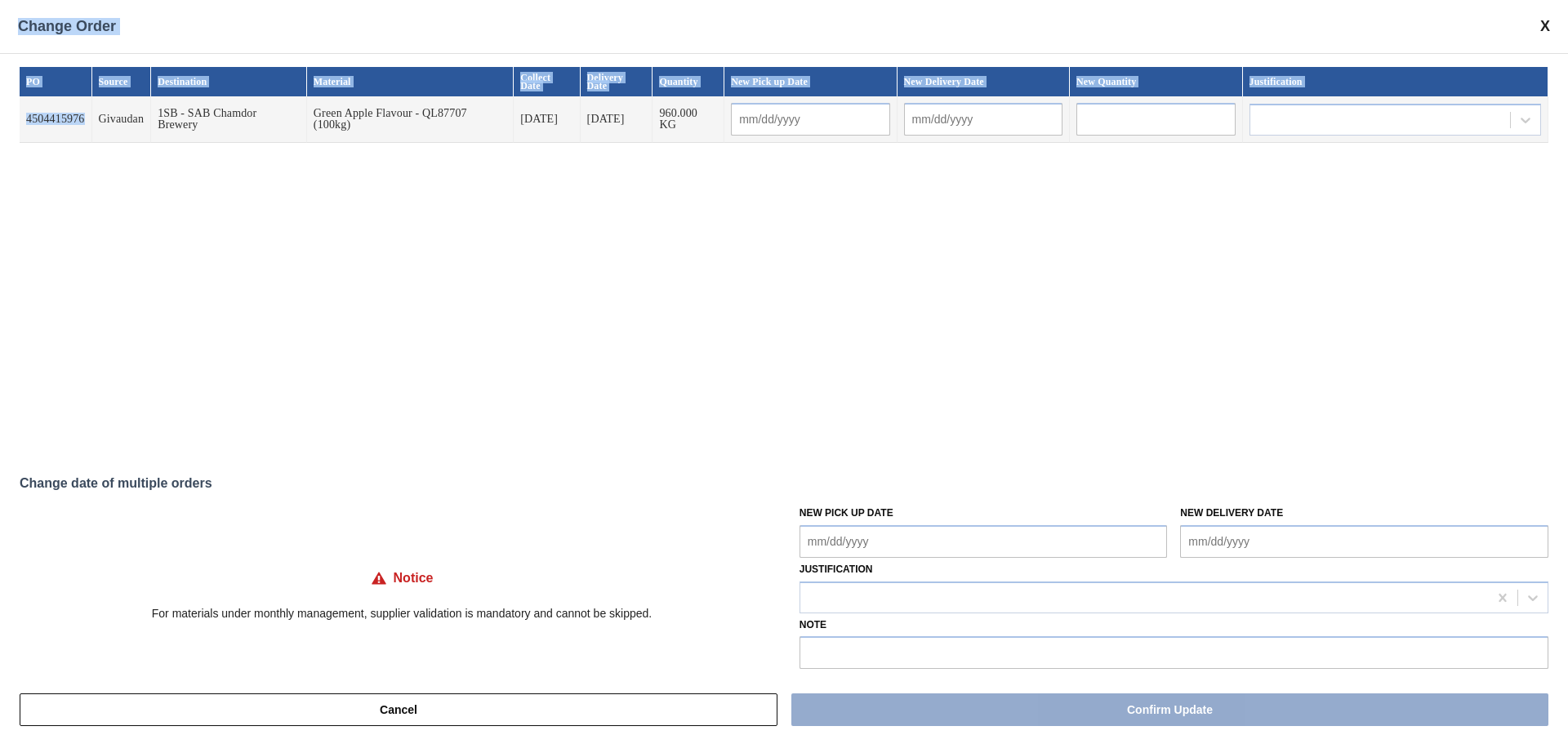
drag, startPoint x: 83, startPoint y: 107, endPoint x: -5, endPoint y: 103, distance: 88.1
click at [0, 0] on html "Tasks Planning Load Composition Reports Givaudan Mark all as read Orders 089F7B…" at bounding box center [784, 0] width 1568 height 0
click at [119, 186] on div "PO Source Destination Material Collect Date Delivery Date Quantity New Pick up …" at bounding box center [784, 258] width 1529 height 384
click at [69, 99] on td "4504415976" at bounding box center [56, 119] width 73 height 46
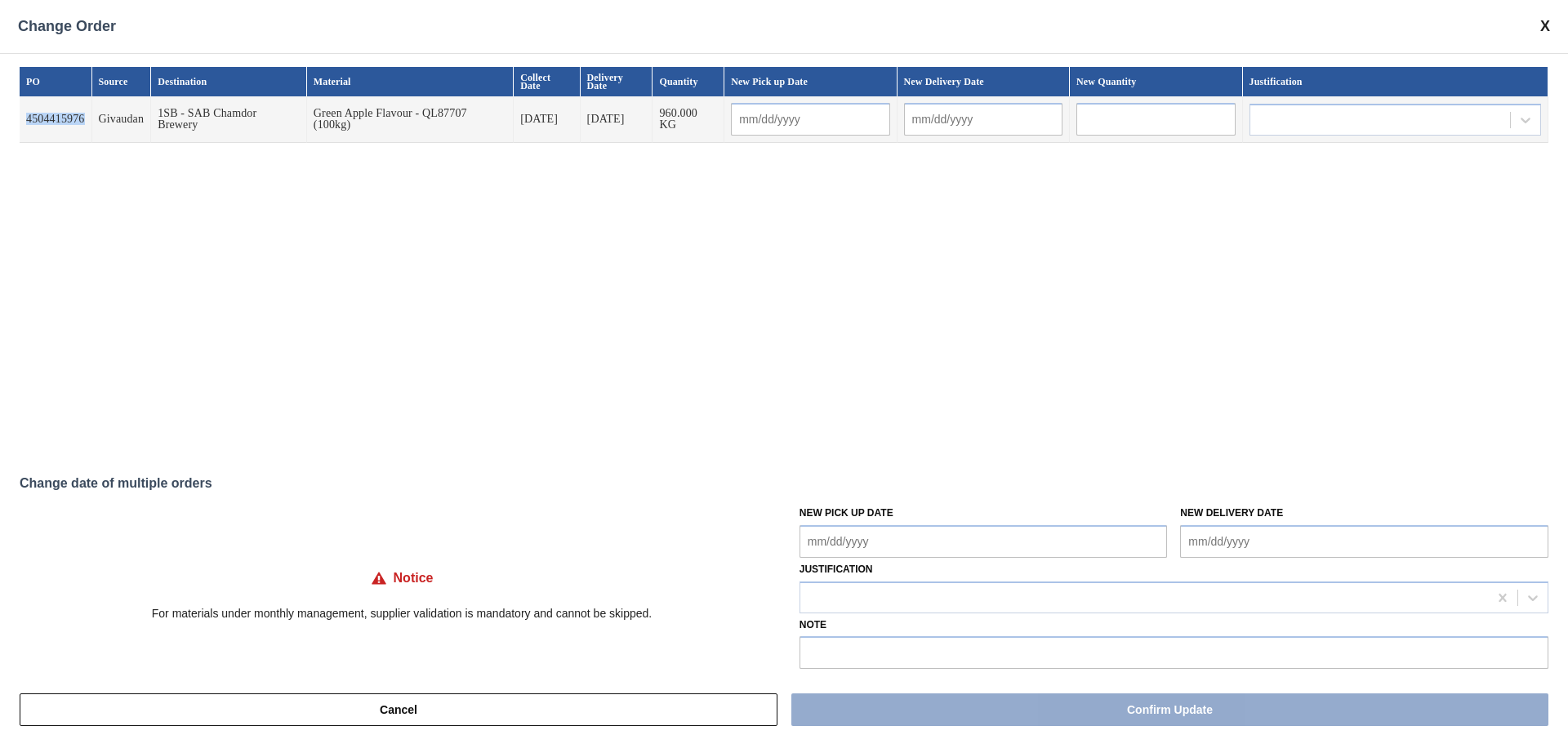
drag, startPoint x: 83, startPoint y: 110, endPoint x: 25, endPoint y: 110, distance: 58.0
click at [25, 110] on td "4504415976" at bounding box center [56, 119] width 73 height 46
copy td "4504415976"
click at [1544, 21] on span at bounding box center [1545, 27] width 9 height 17
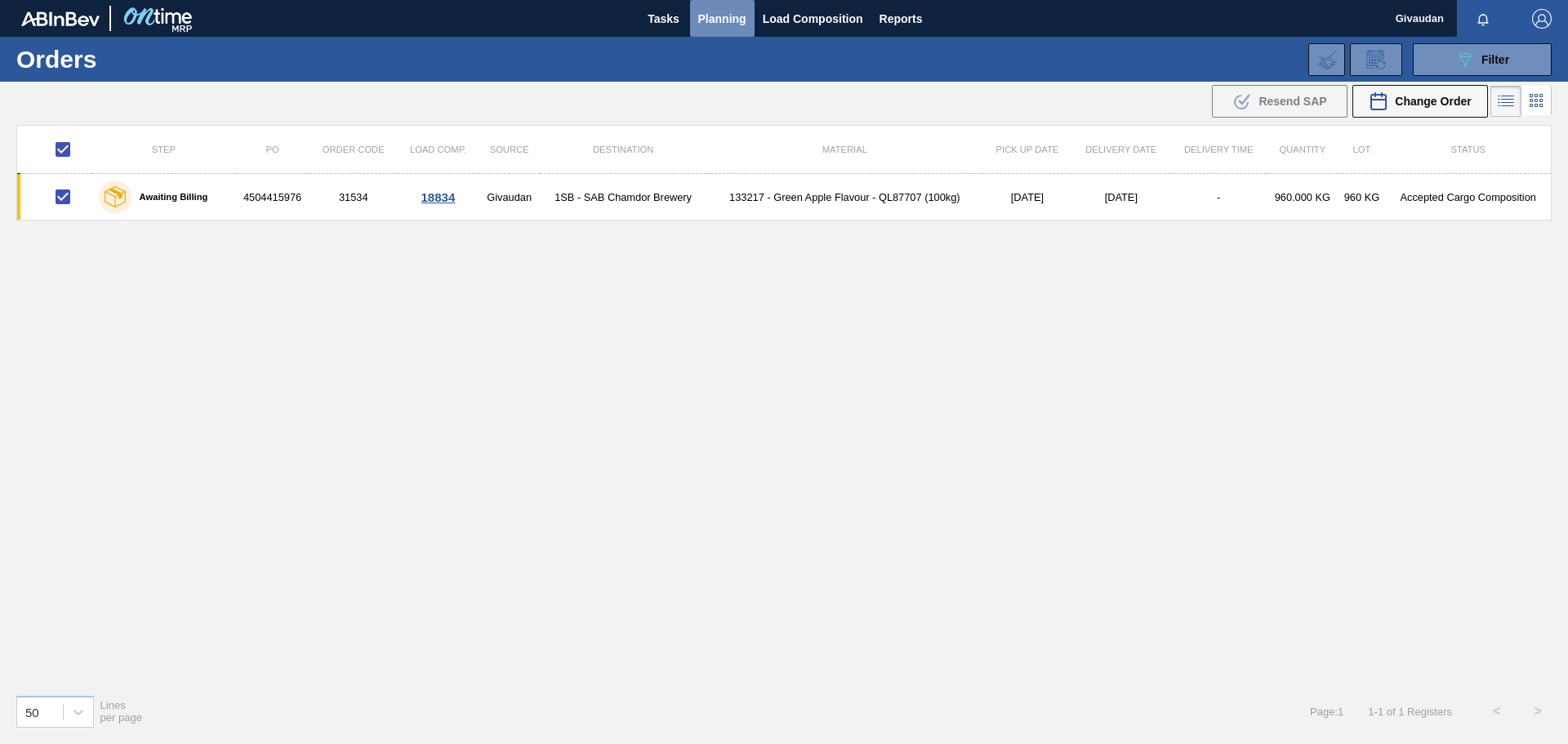
click at [733, 15] on span "Planning" at bounding box center [722, 18] width 48 height 20
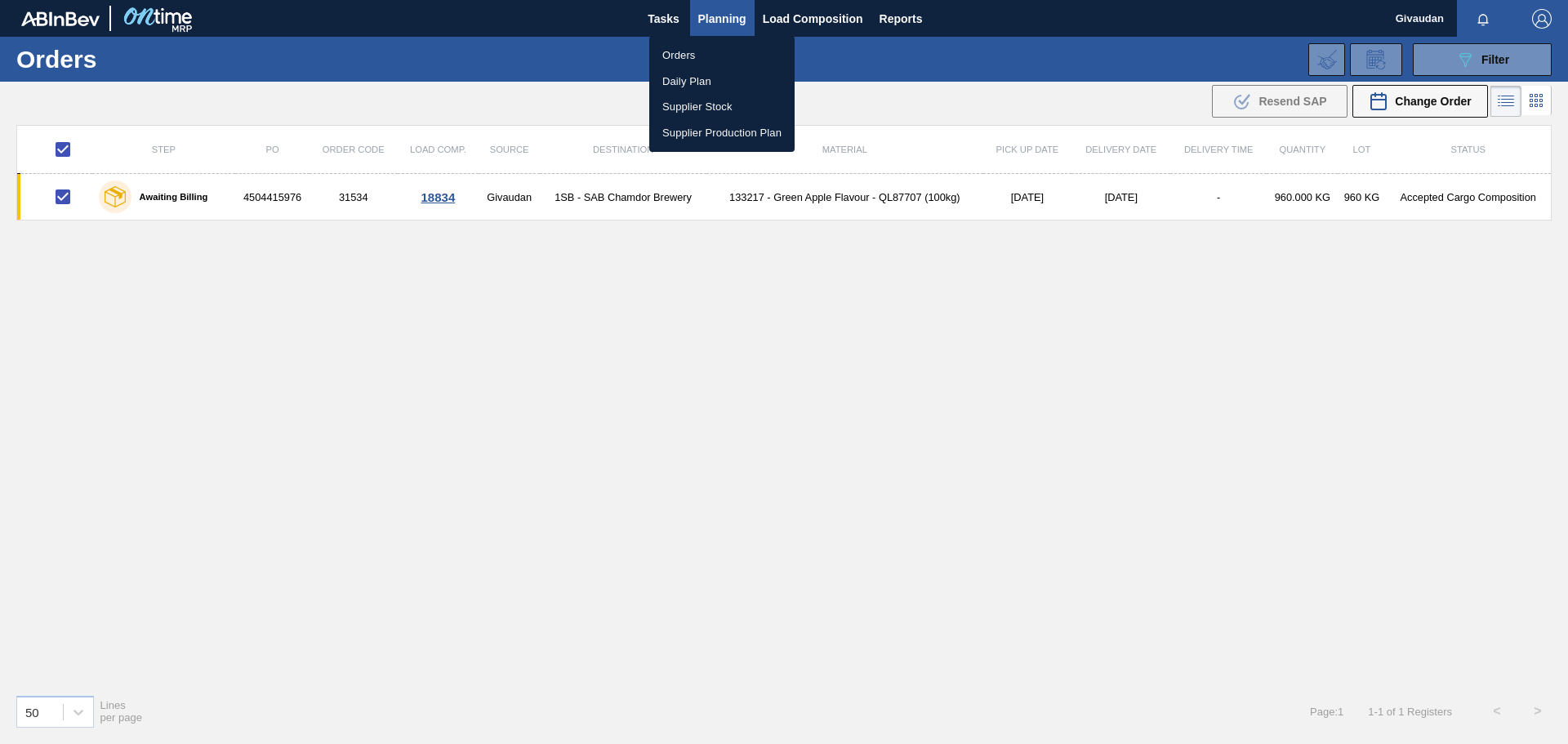
click at [692, 53] on li "Orders" at bounding box center [721, 56] width 145 height 26
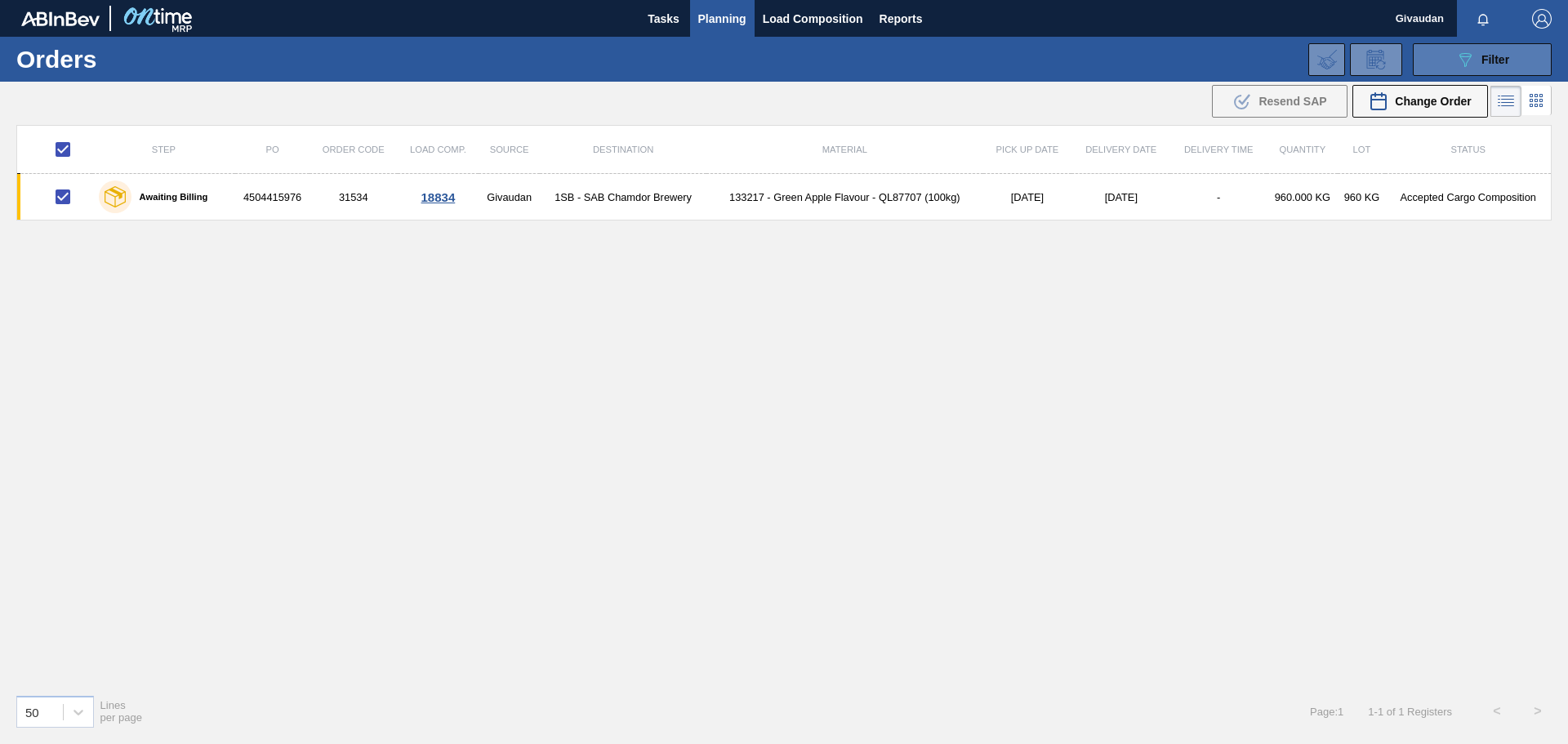
click at [1482, 60] on span "Filter" at bounding box center [1495, 59] width 27 height 13
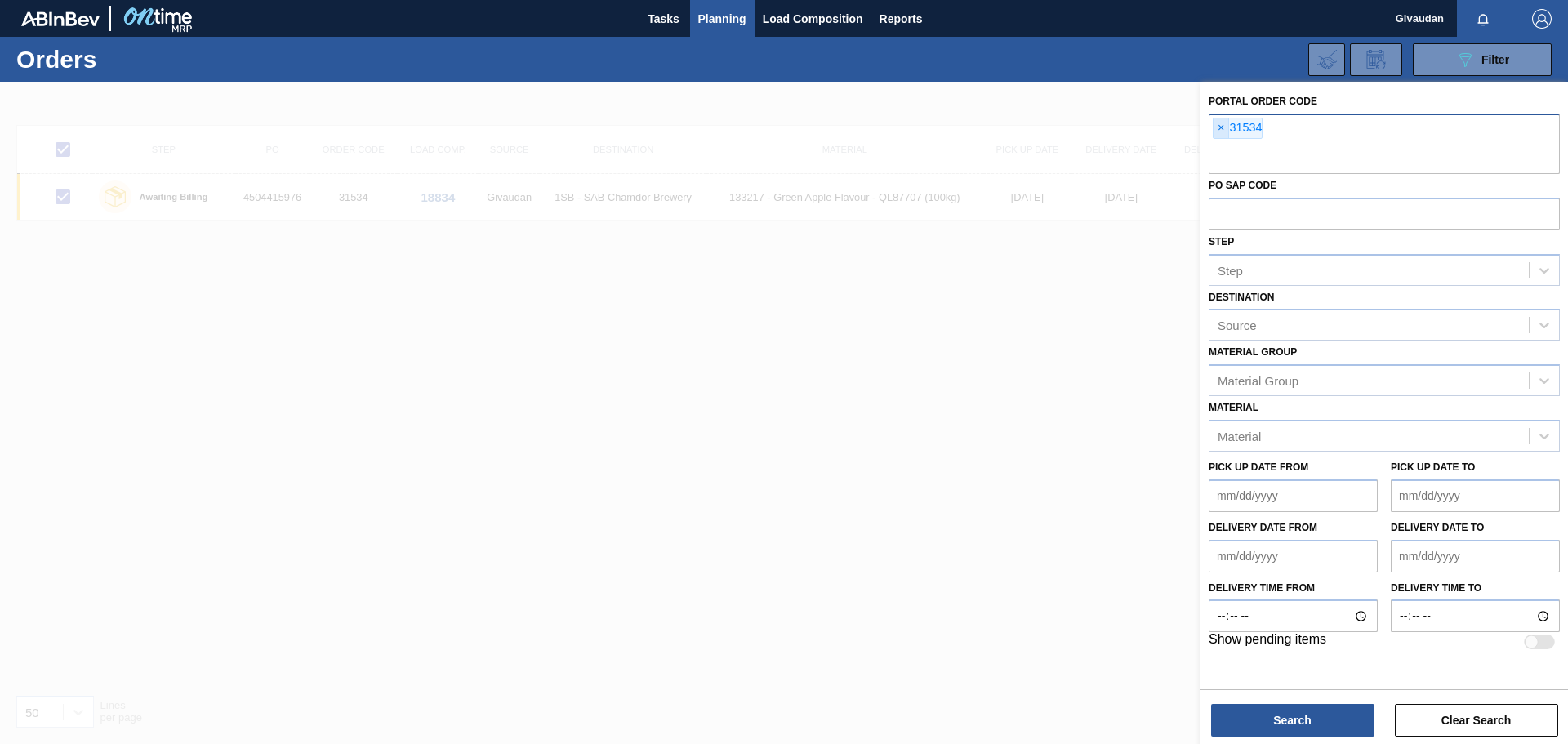
click at [1224, 126] on span "×" at bounding box center [1221, 128] width 15 height 20
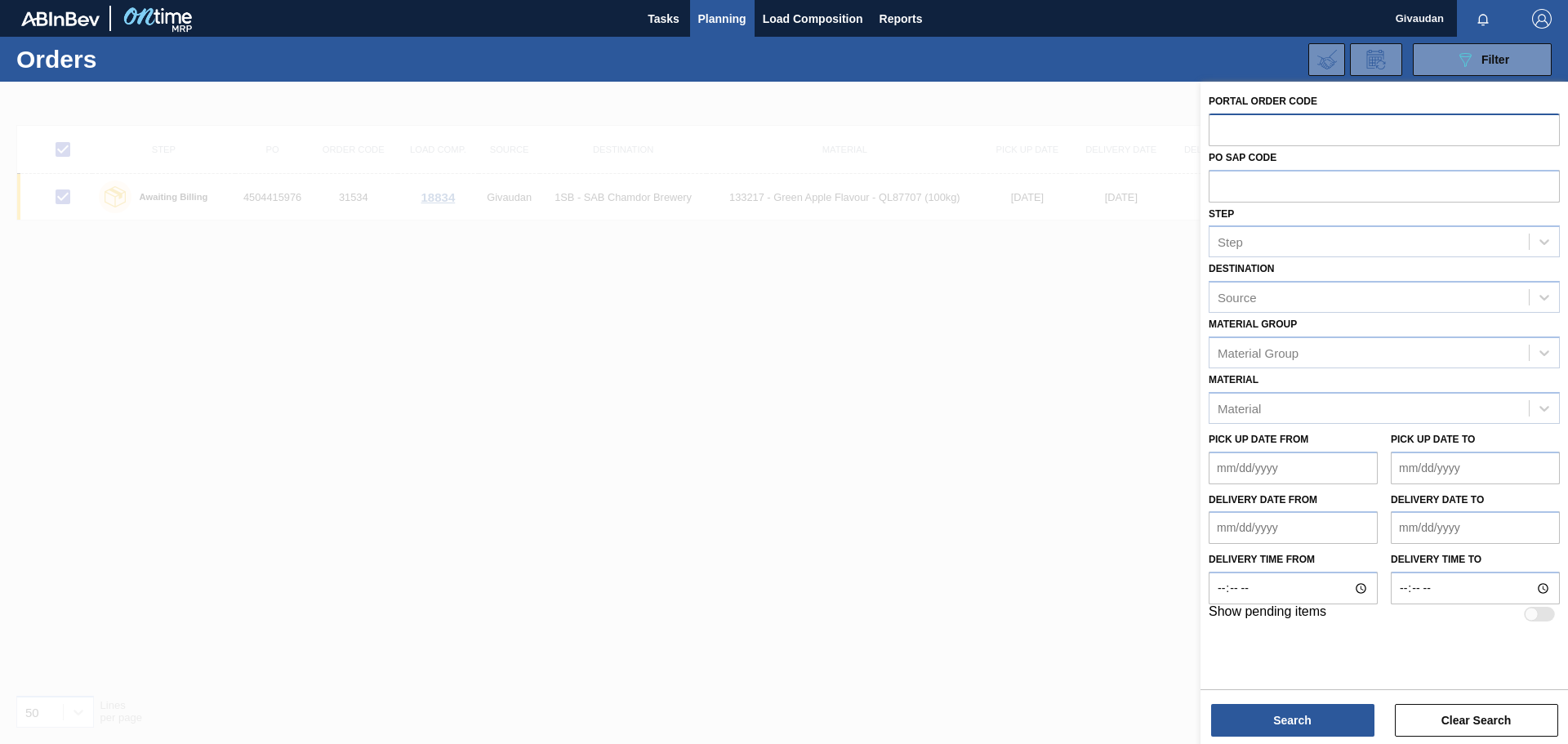
paste input "text"
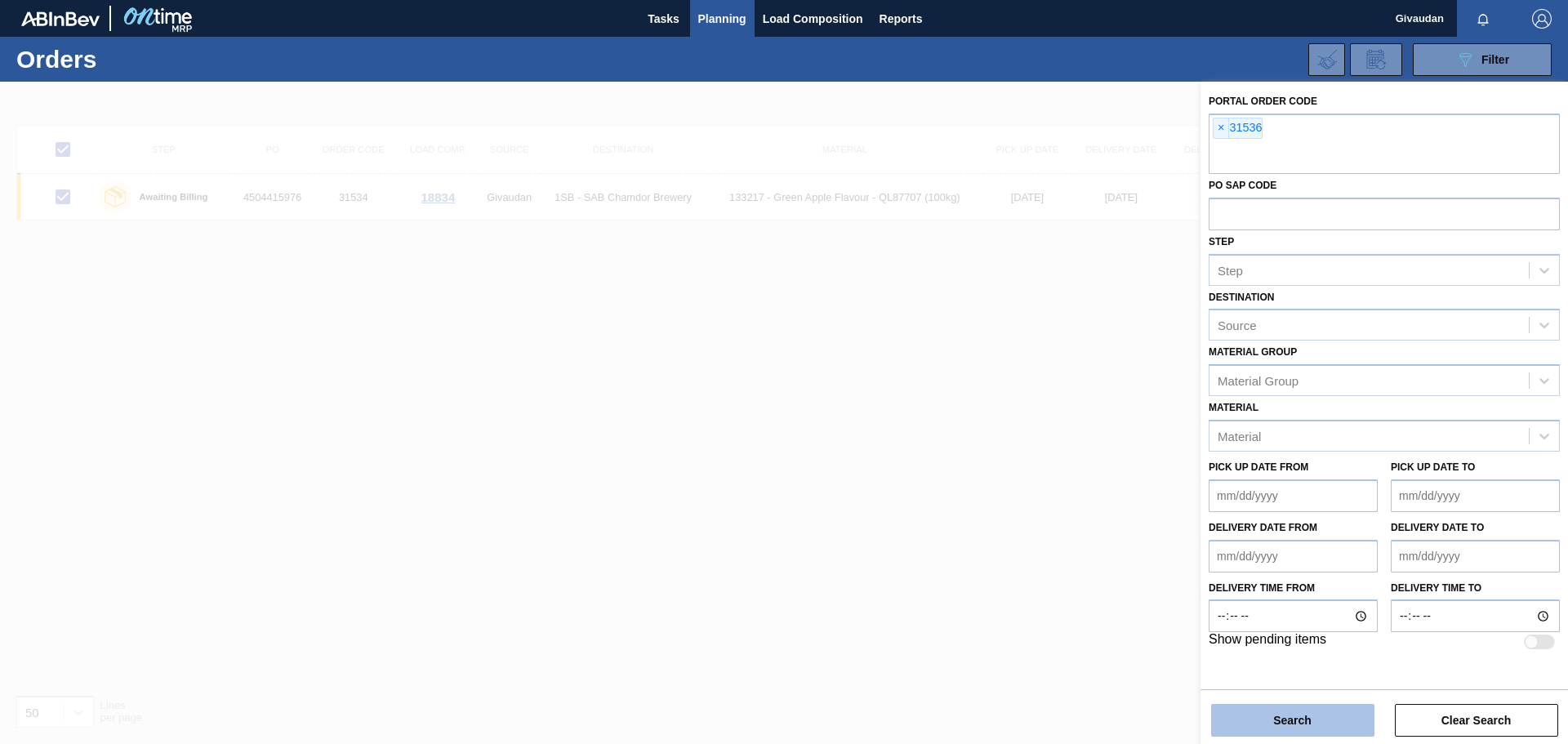
click at [1299, 721] on button "Search" at bounding box center [1293, 721] width 163 height 33
checkbox input "false"
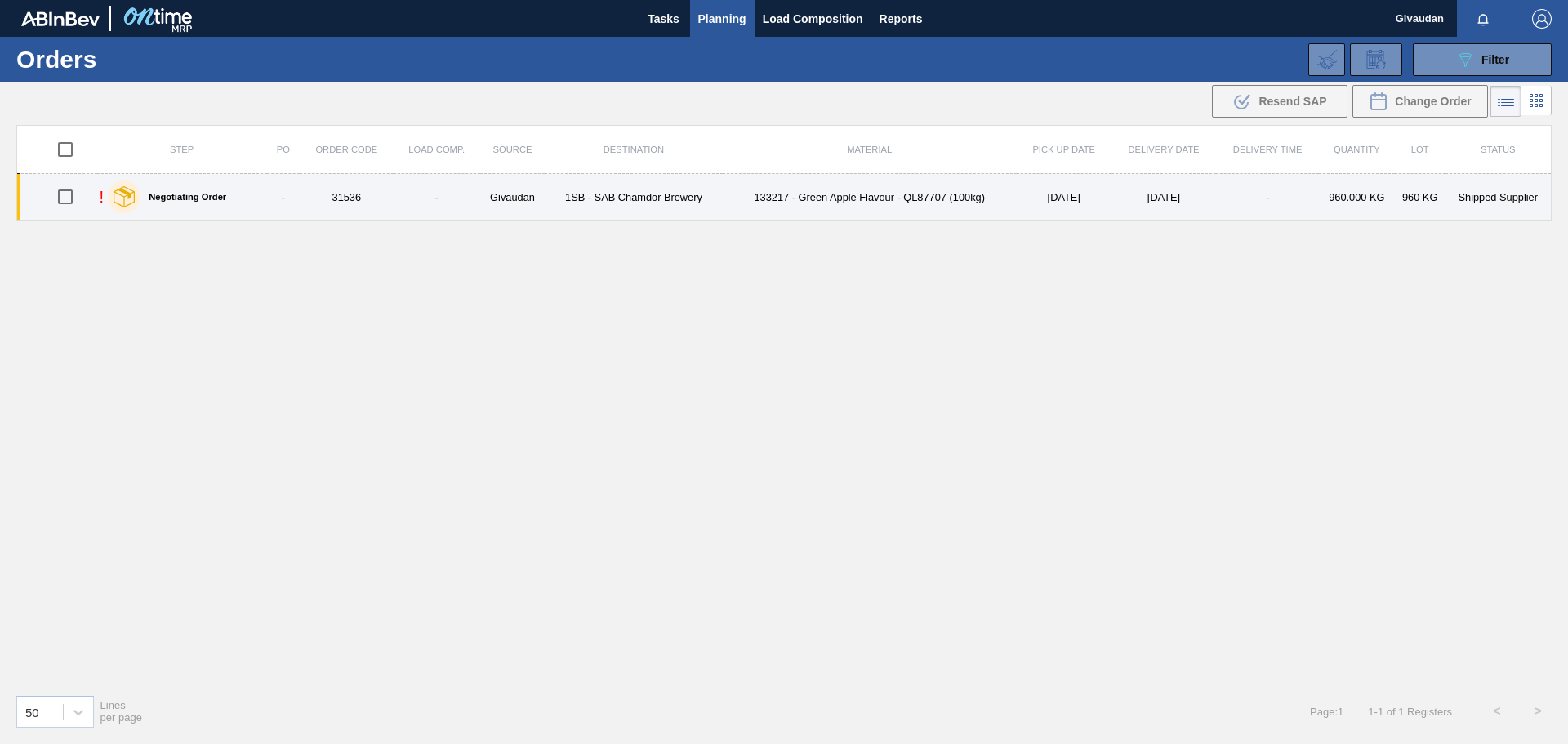
click at [480, 199] on td "Givaudan" at bounding box center [513, 197] width 65 height 46
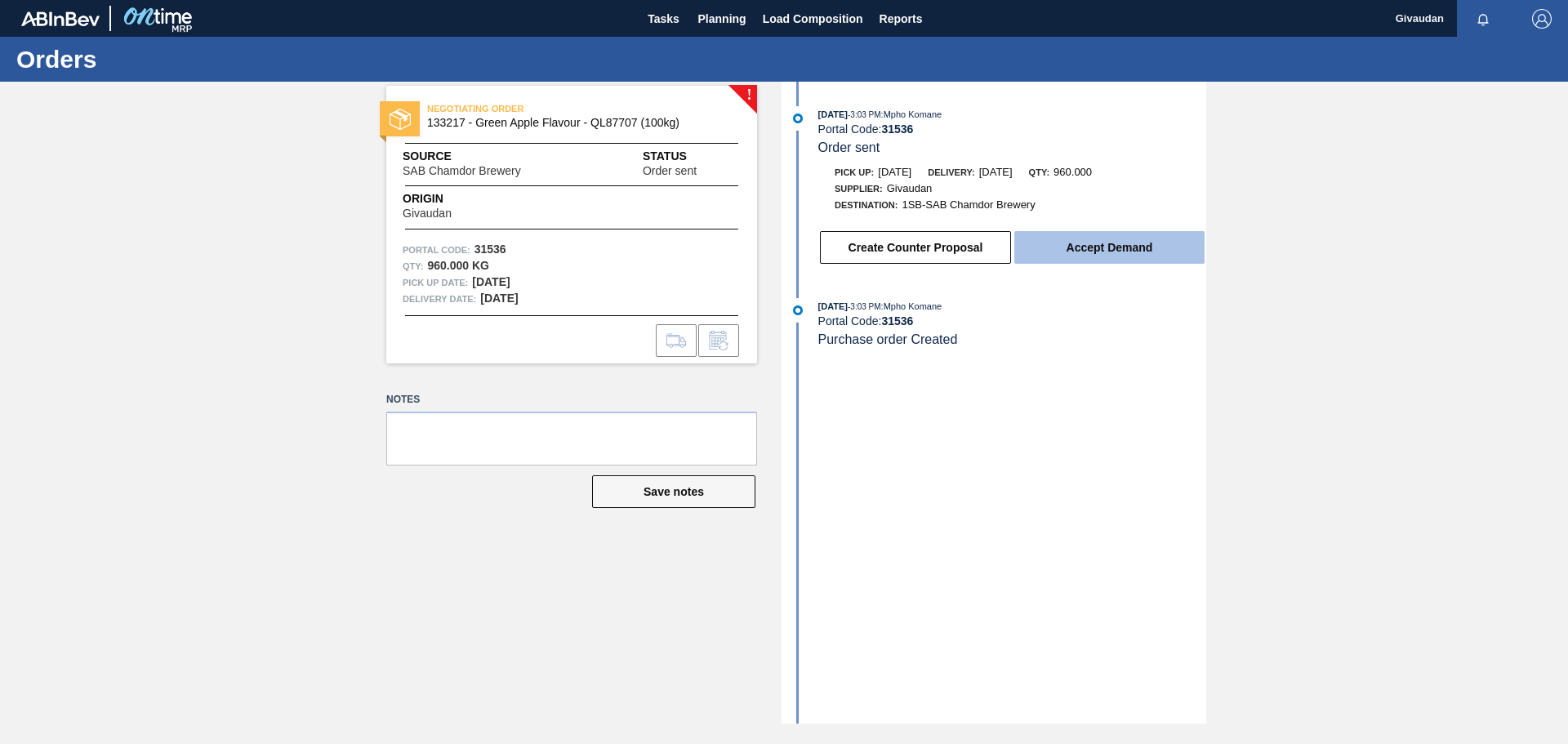
click at [1130, 245] on button "Accept Demand" at bounding box center [1110, 247] width 190 height 33
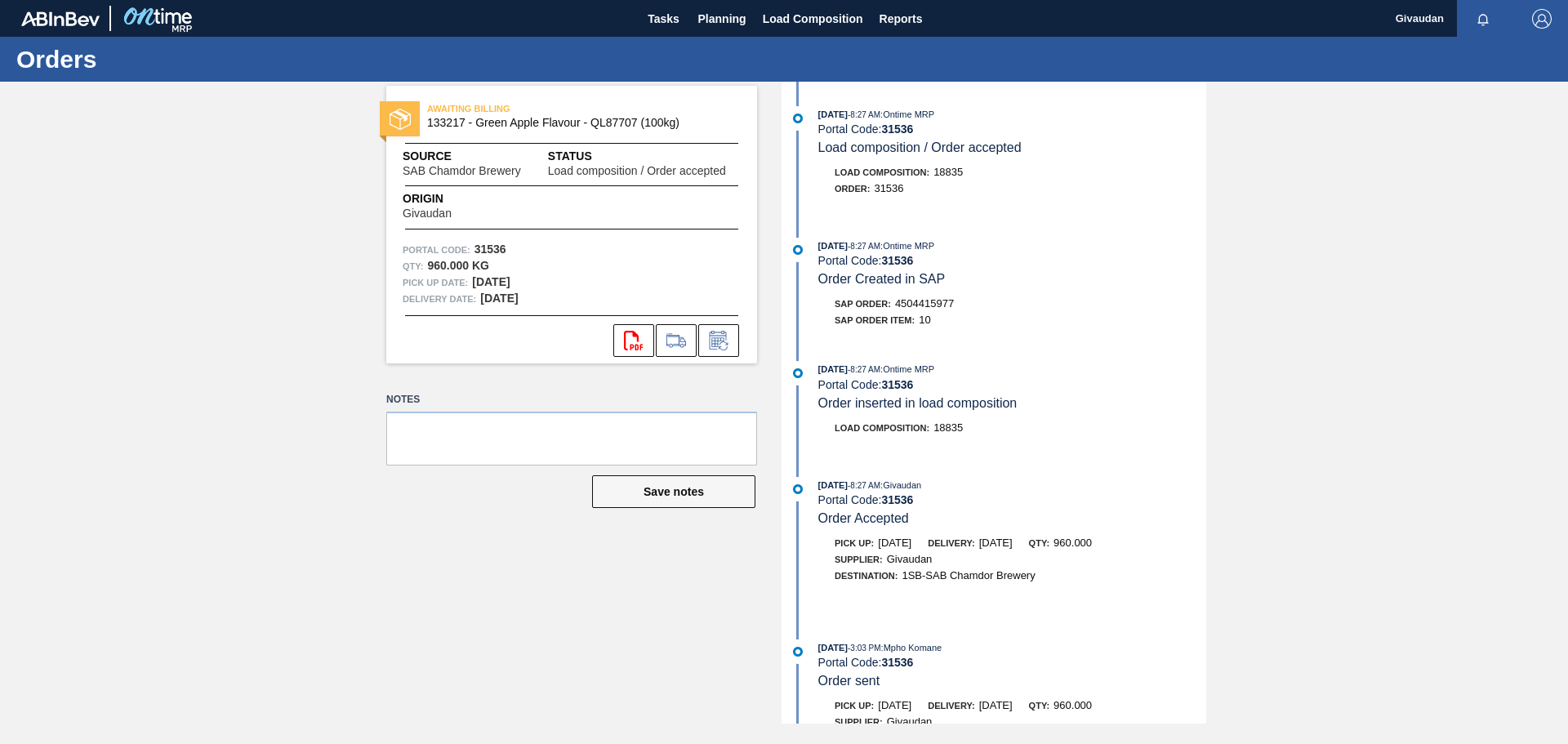
scroll to position [130, 0]
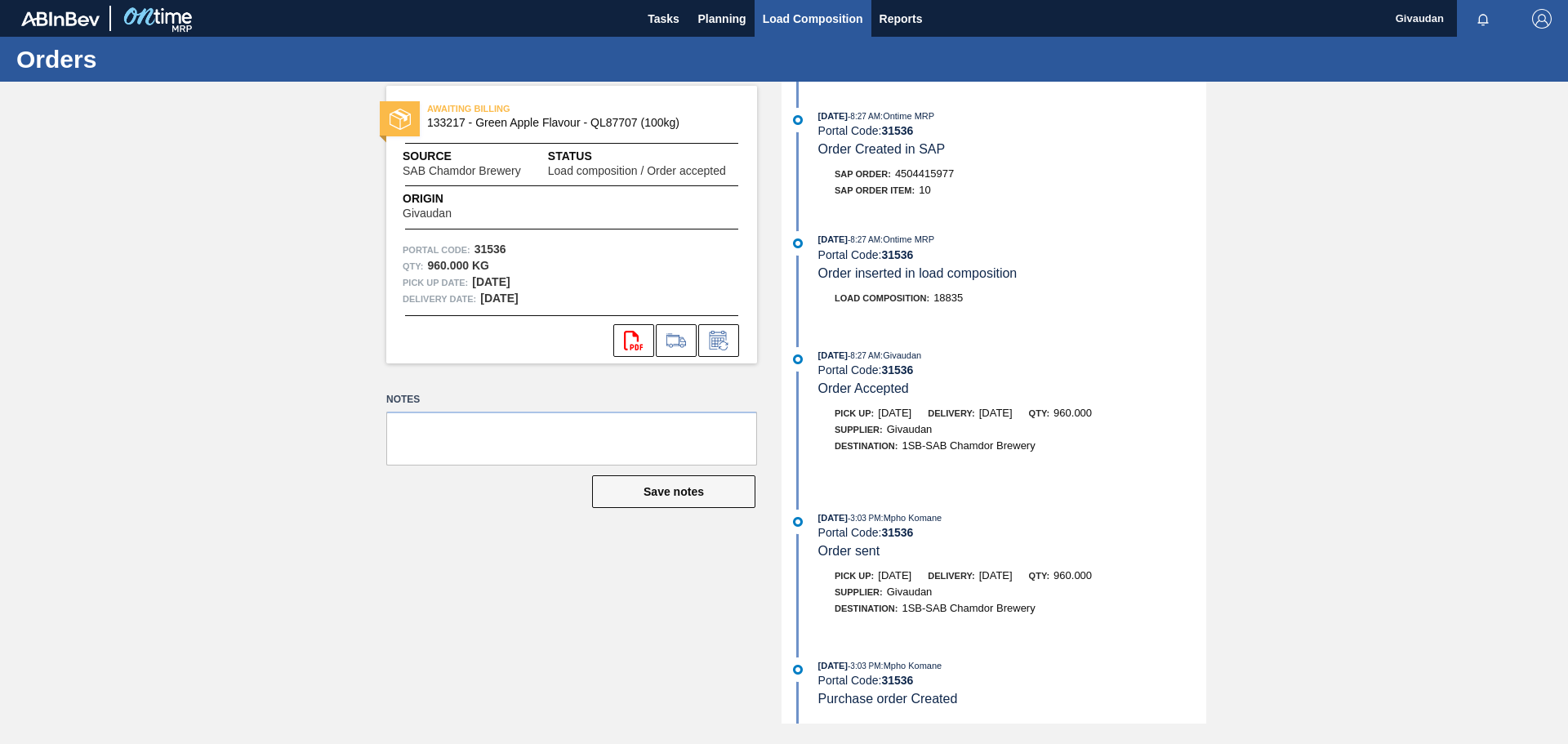
click at [795, 23] on span "Load Composition" at bounding box center [812, 18] width 100 height 20
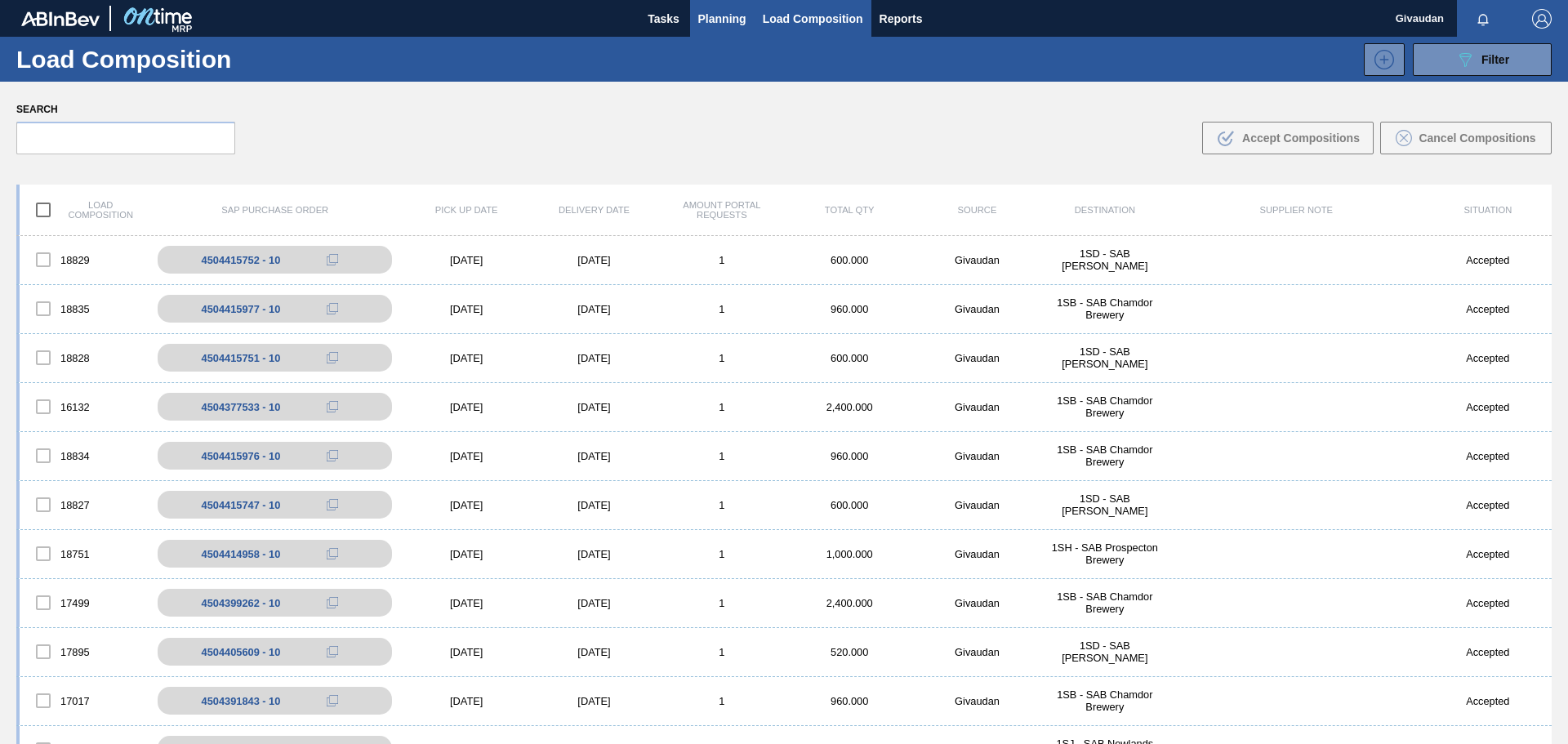
click at [718, 12] on span "Planning" at bounding box center [722, 18] width 48 height 20
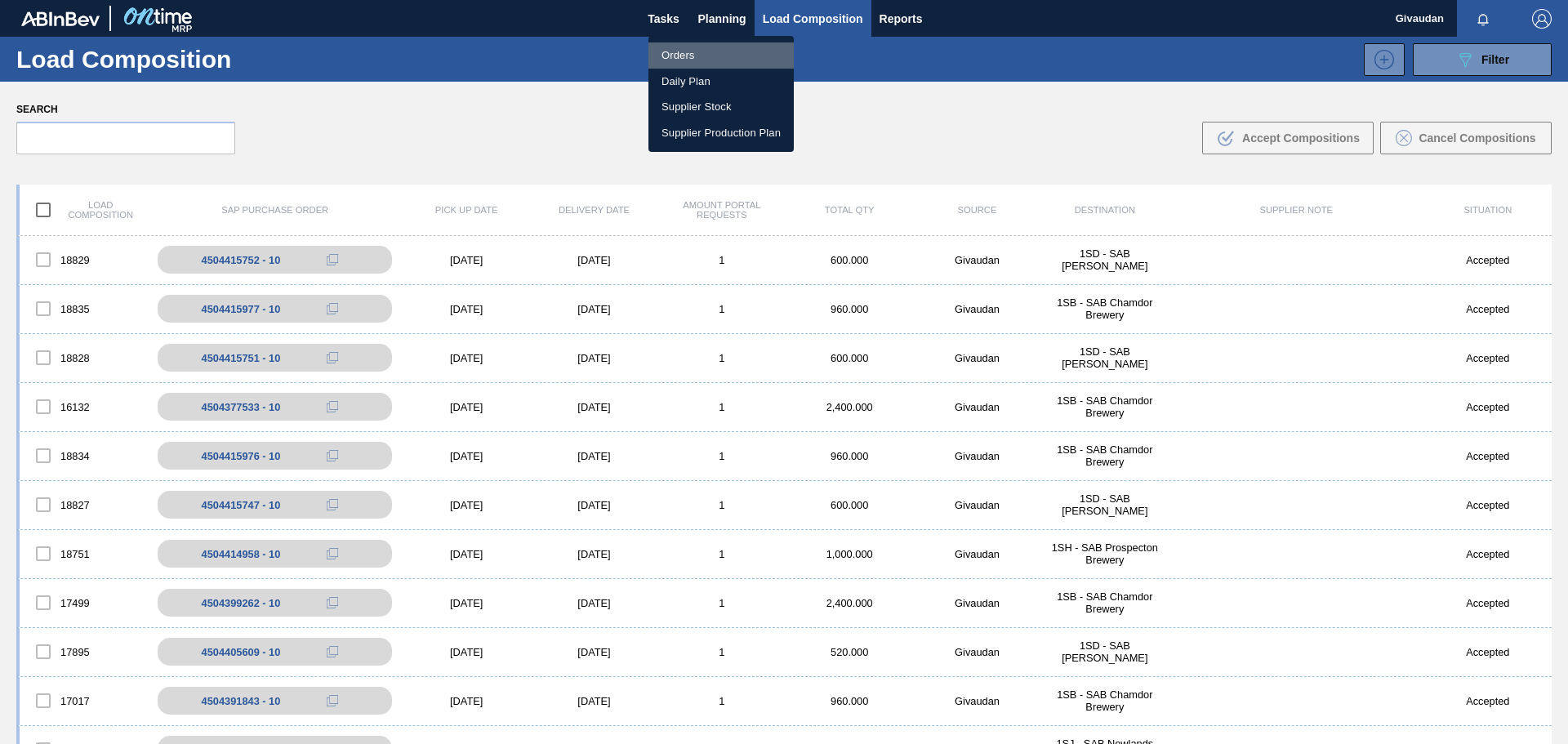
click at [681, 49] on li "Orders" at bounding box center [721, 56] width 145 height 26
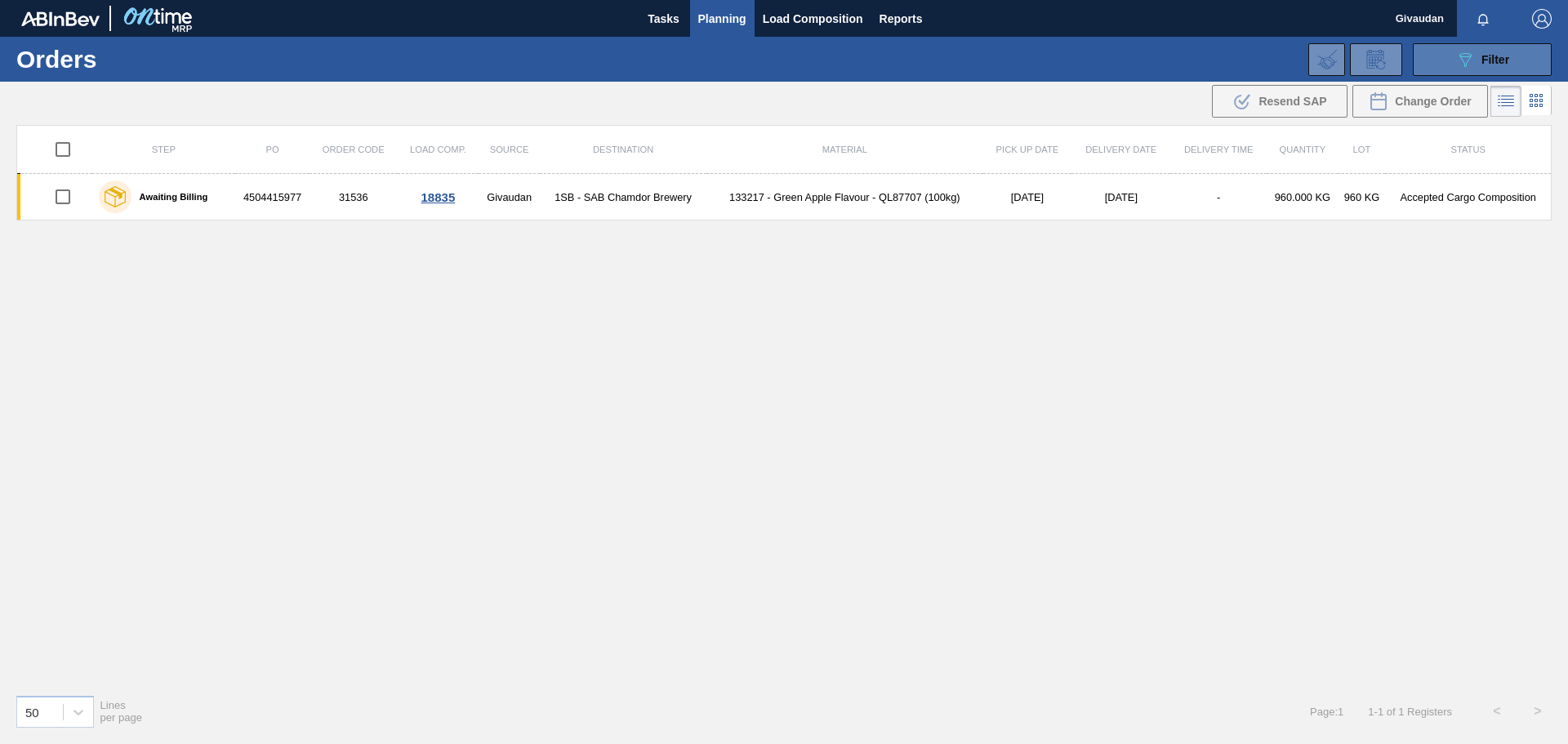
click at [1453, 64] on button "089F7B8B-B2A5-4AFE-B5C0-19BA573D28AC Filter" at bounding box center [1482, 59] width 139 height 33
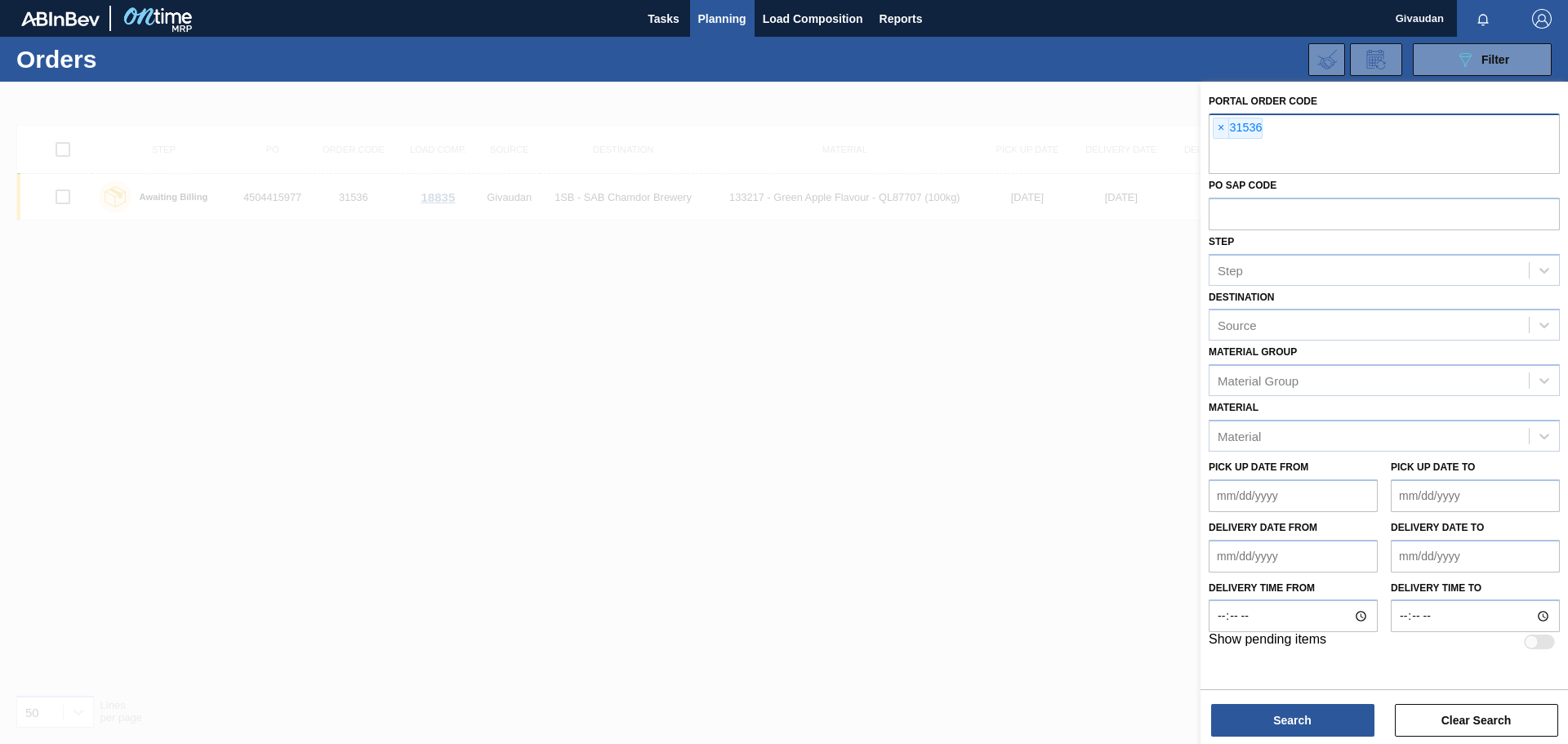
click at [1224, 128] on span "×" at bounding box center [1221, 128] width 15 height 20
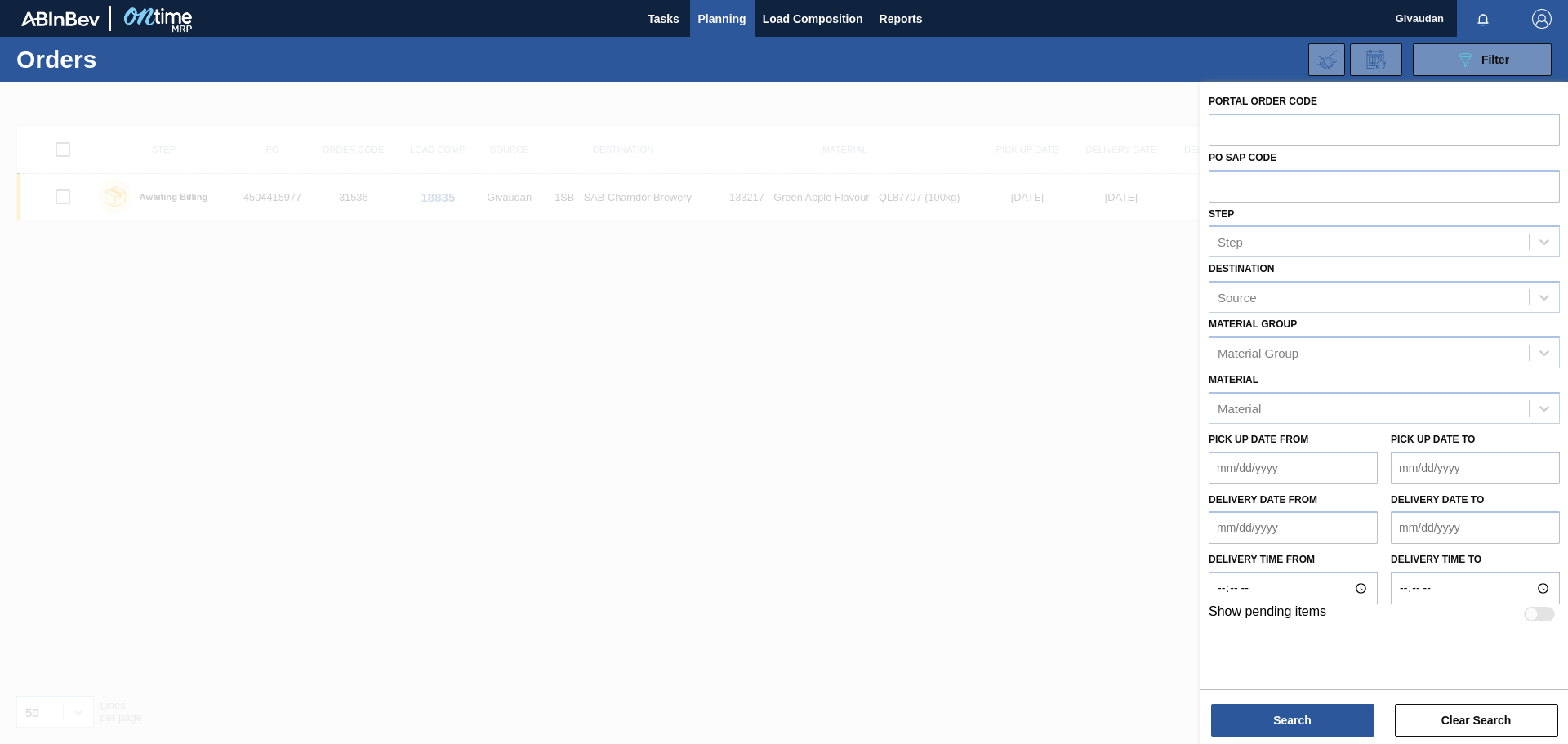
paste input "text"
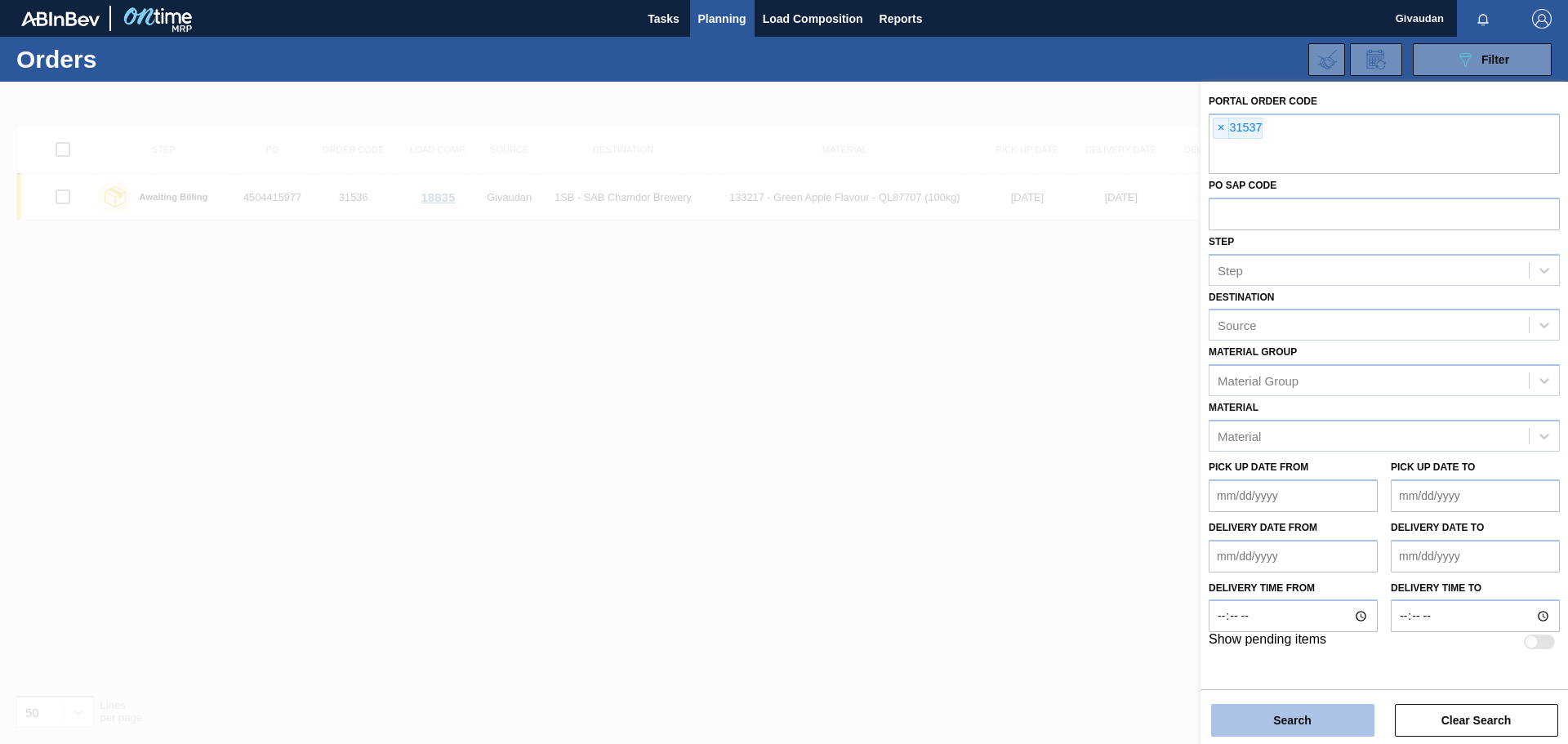
click at [1290, 725] on button "Search" at bounding box center [1293, 721] width 163 height 33
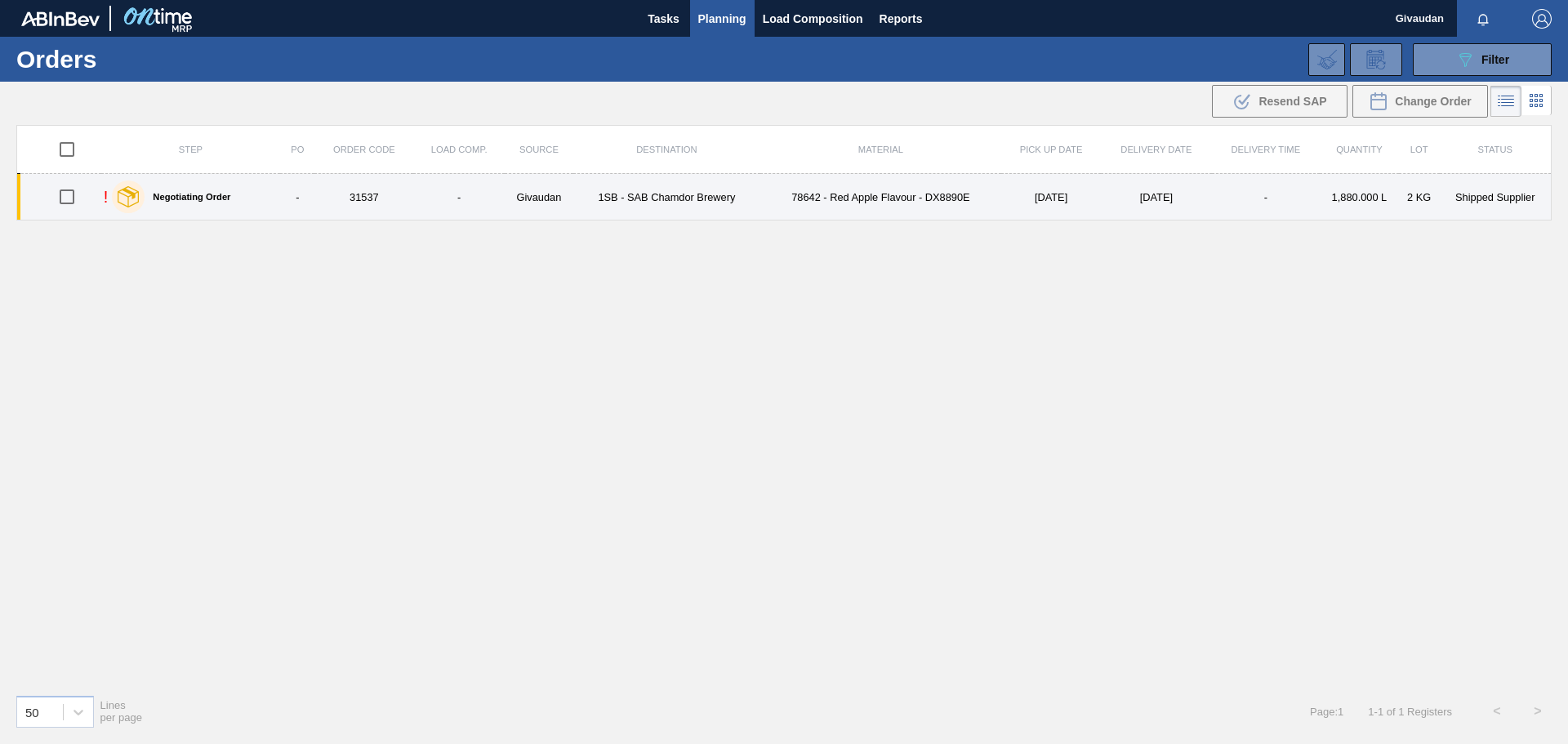
click at [563, 201] on td "Givaudan" at bounding box center [539, 197] width 69 height 46
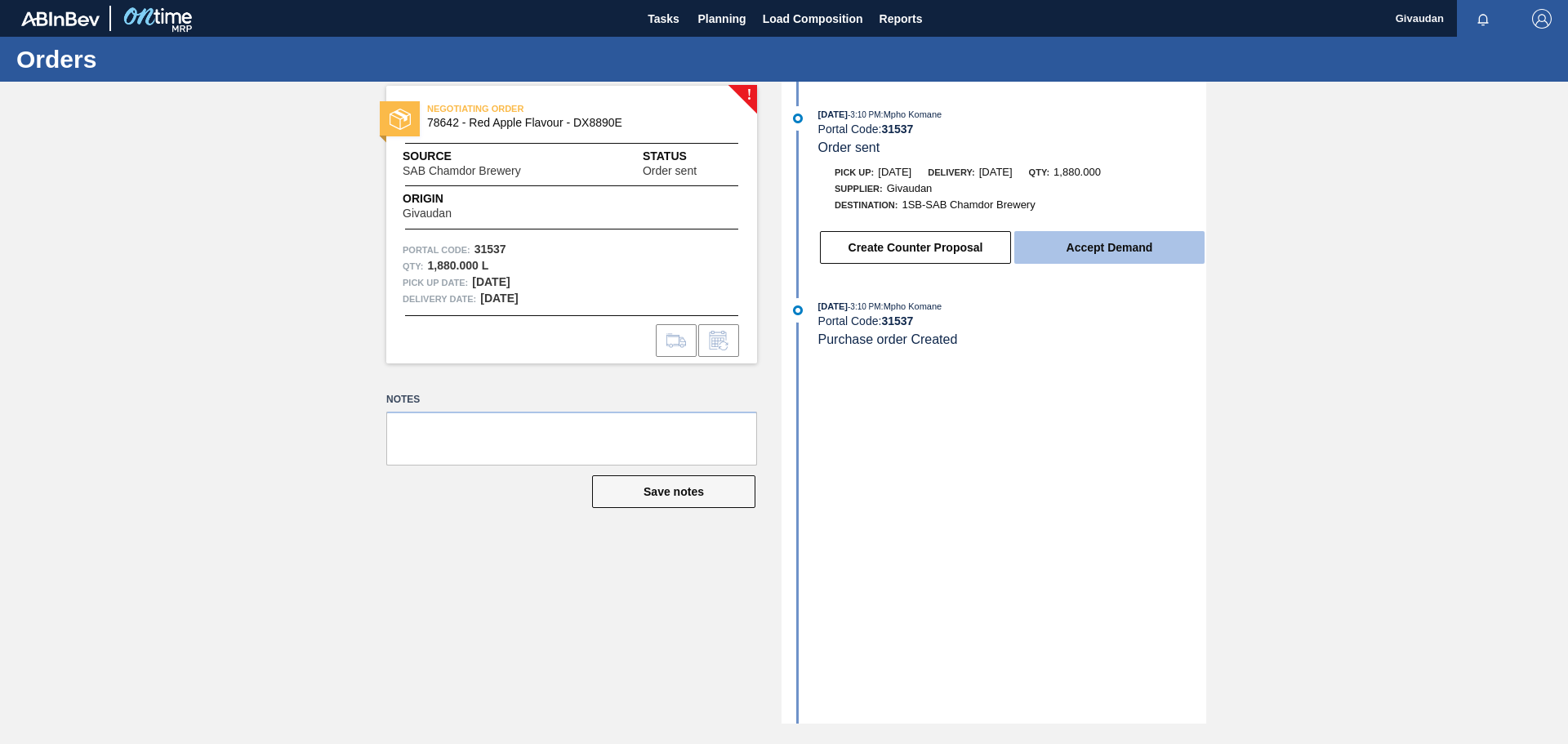
click at [1101, 248] on button "Accept Demand" at bounding box center [1110, 247] width 190 height 33
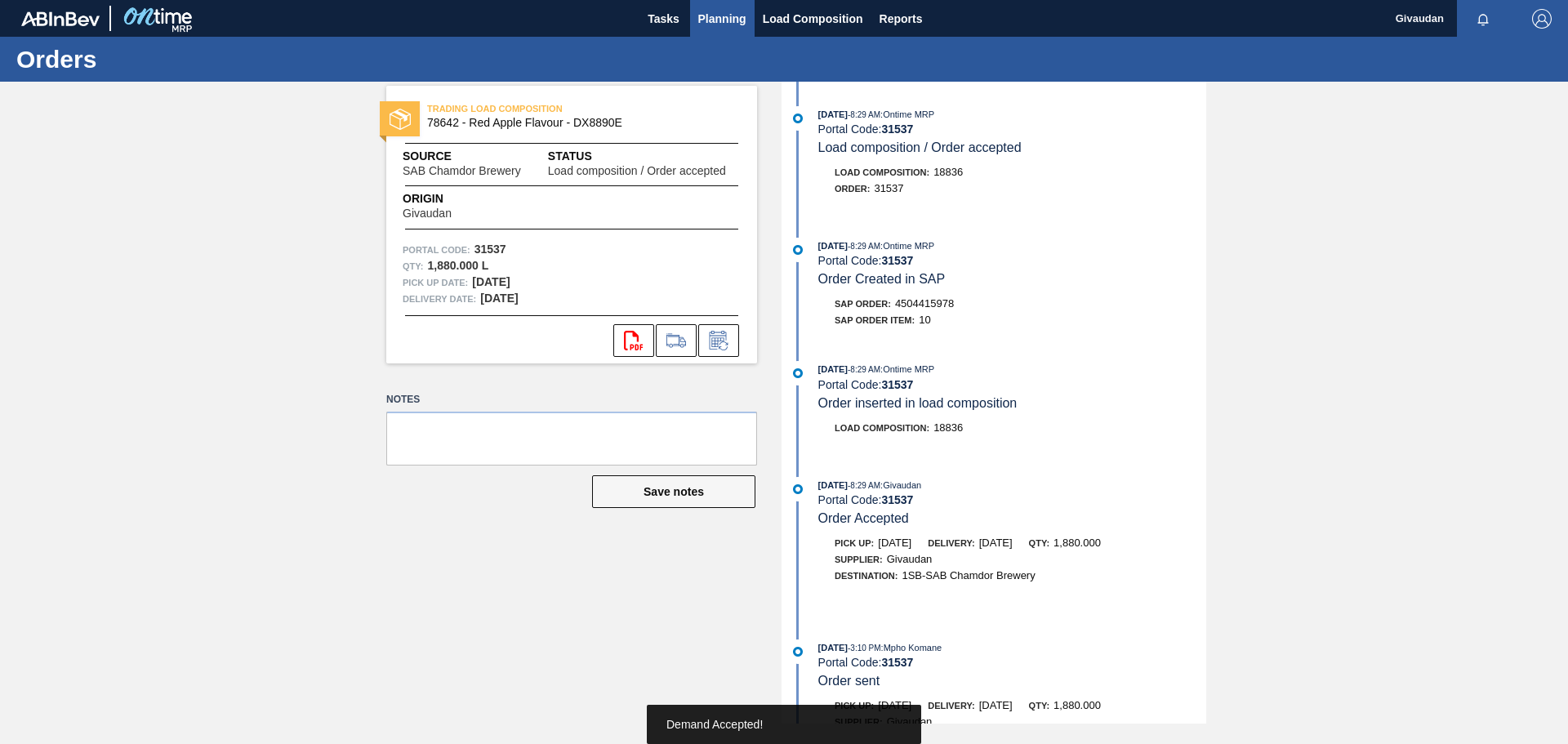
click at [711, 16] on span "Planning" at bounding box center [722, 18] width 48 height 20
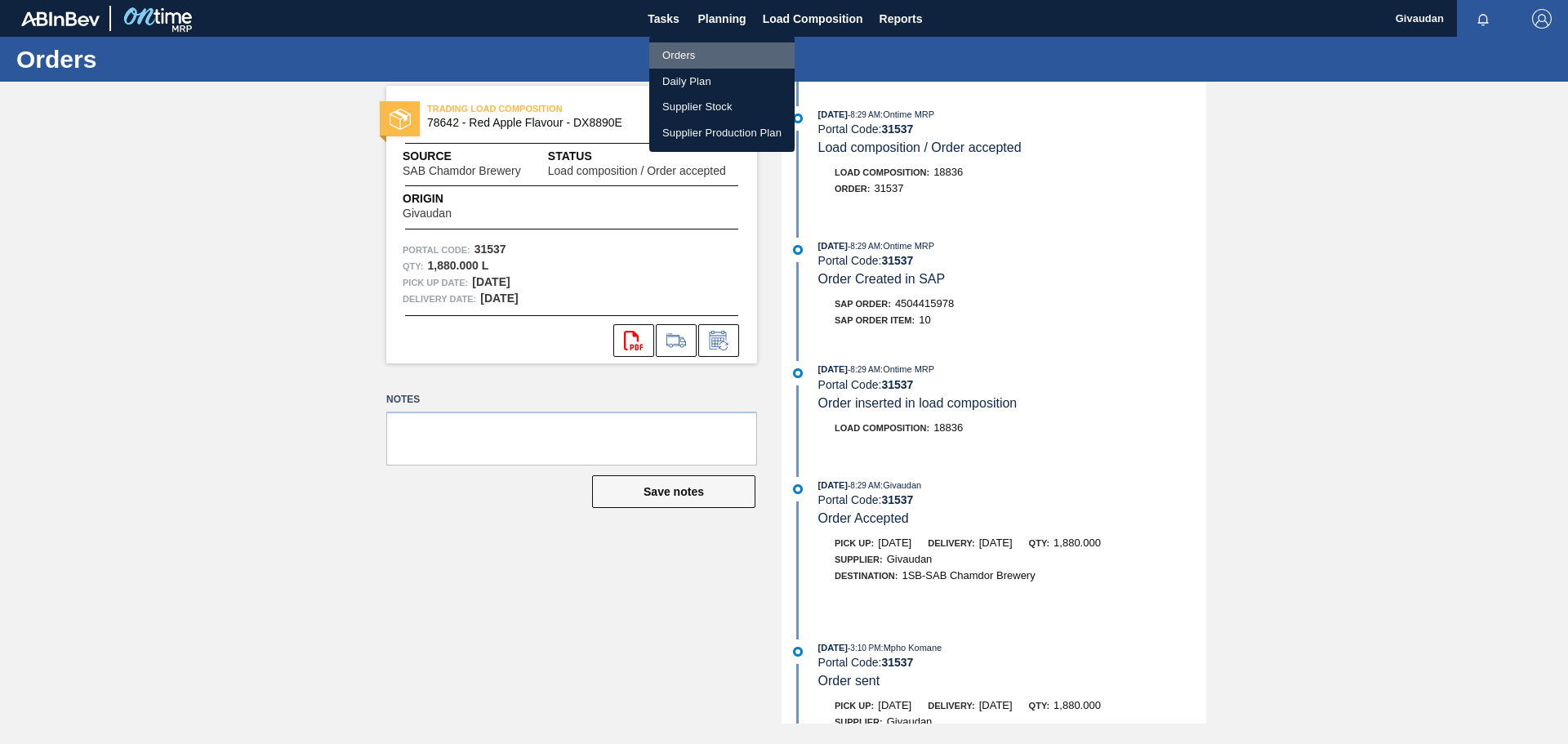
click at [693, 54] on li "Orders" at bounding box center [721, 56] width 145 height 26
